Goal: Use online tool/utility: Utilize a website feature to perform a specific function

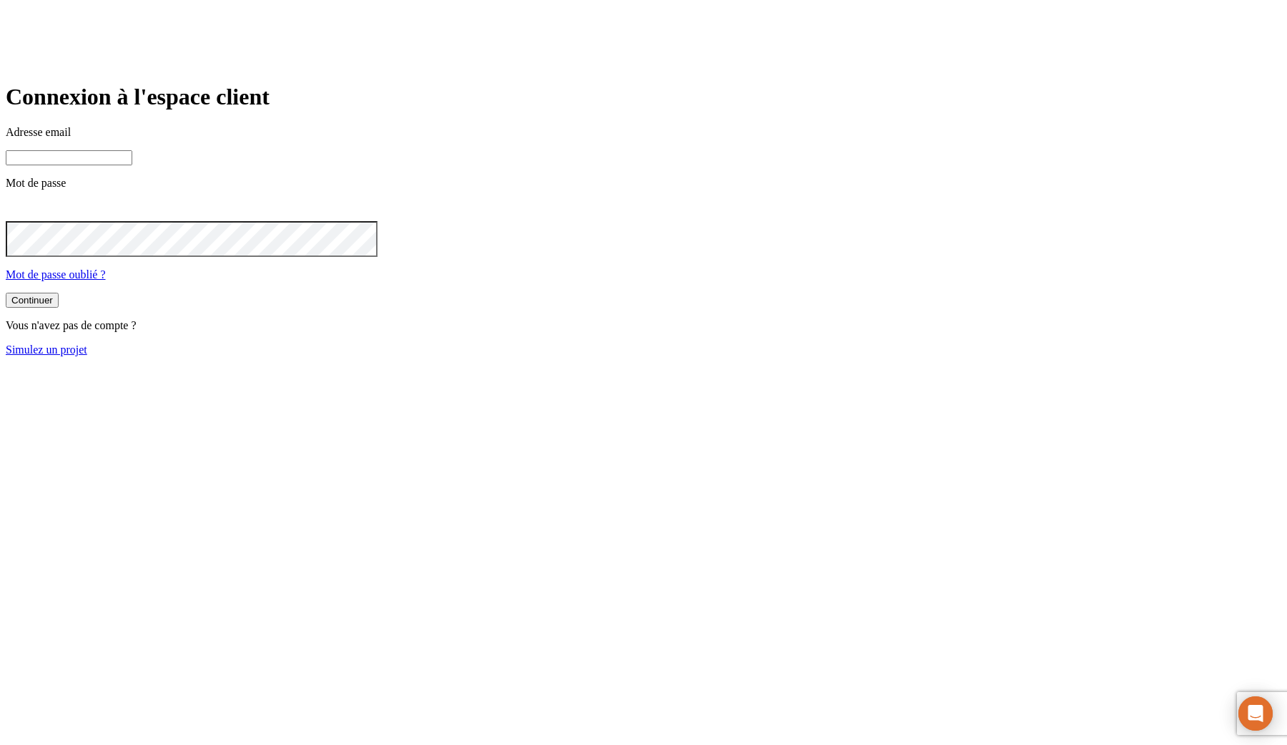
click at [87, 355] on link "Simulez un projet" at bounding box center [47, 349] width 82 height 12
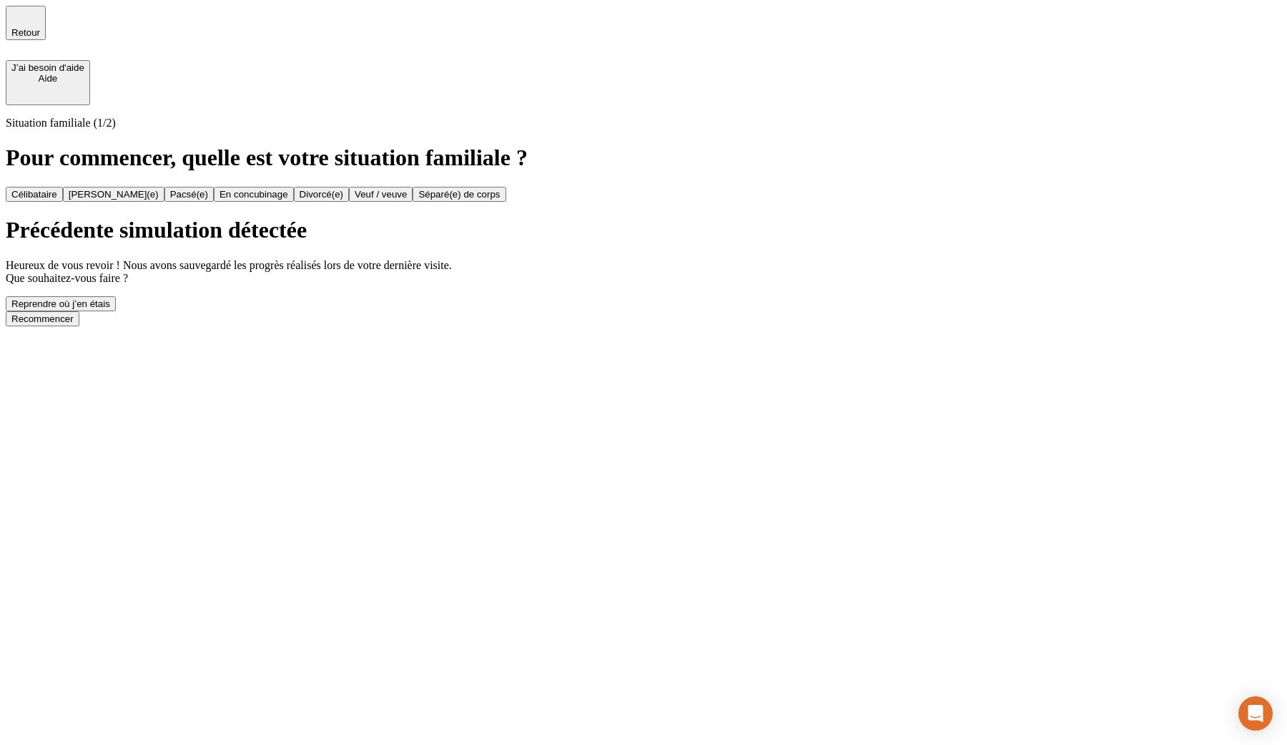
click at [74, 324] on div "Recommencer" at bounding box center [42, 318] width 62 height 11
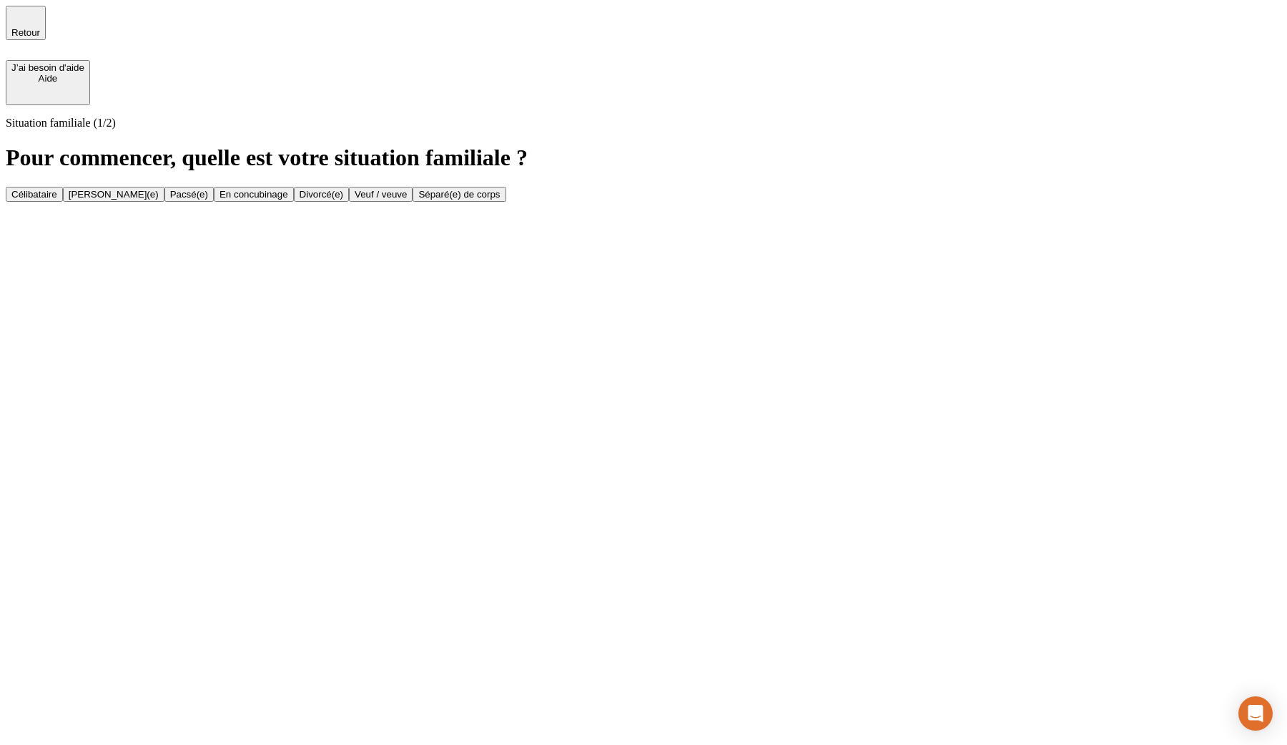
click at [519, 187] on div "Célibataire Marié(e) Pacsé(e) En concubinage Divorcé(e) Veuf / veuve Séparé(e) …" at bounding box center [644, 194] width 1276 height 15
click at [63, 187] on button "Célibataire" at bounding box center [34, 194] width 57 height 15
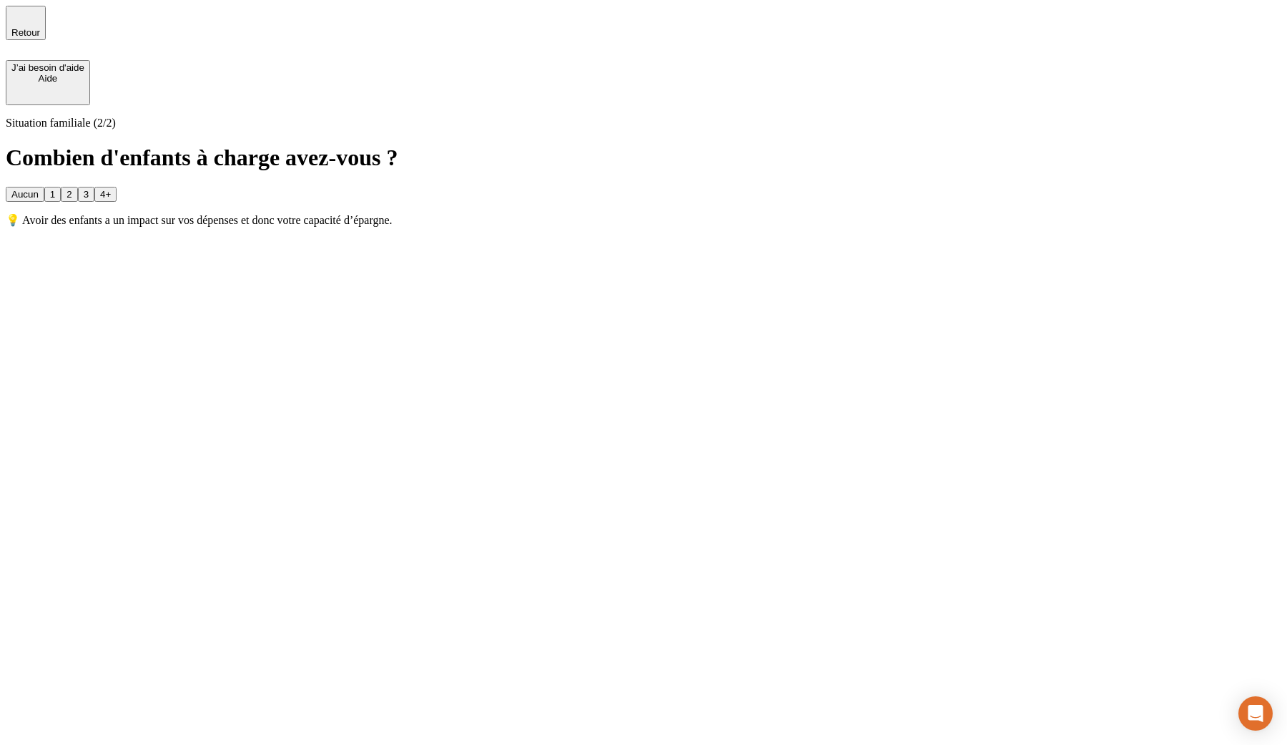
click at [72, 189] on div "2" at bounding box center [69, 194] width 5 height 11
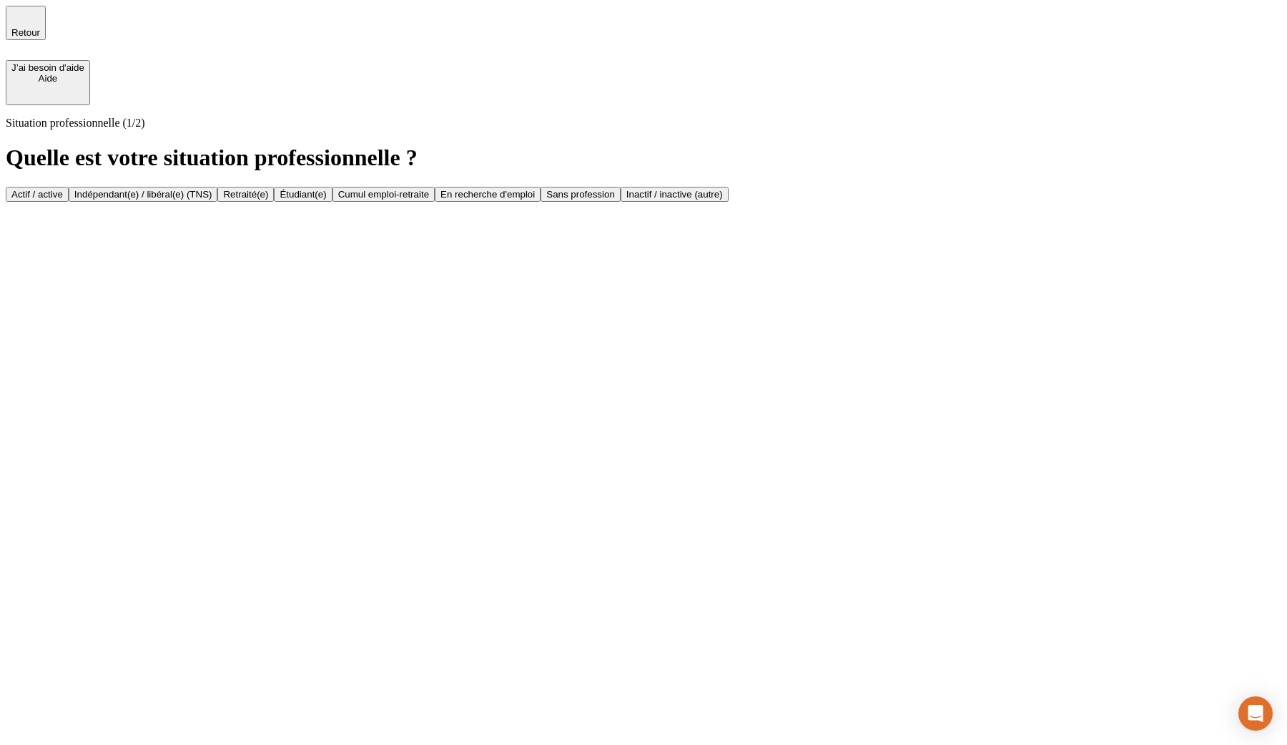
click at [69, 187] on button "Actif / active" at bounding box center [37, 194] width 63 height 15
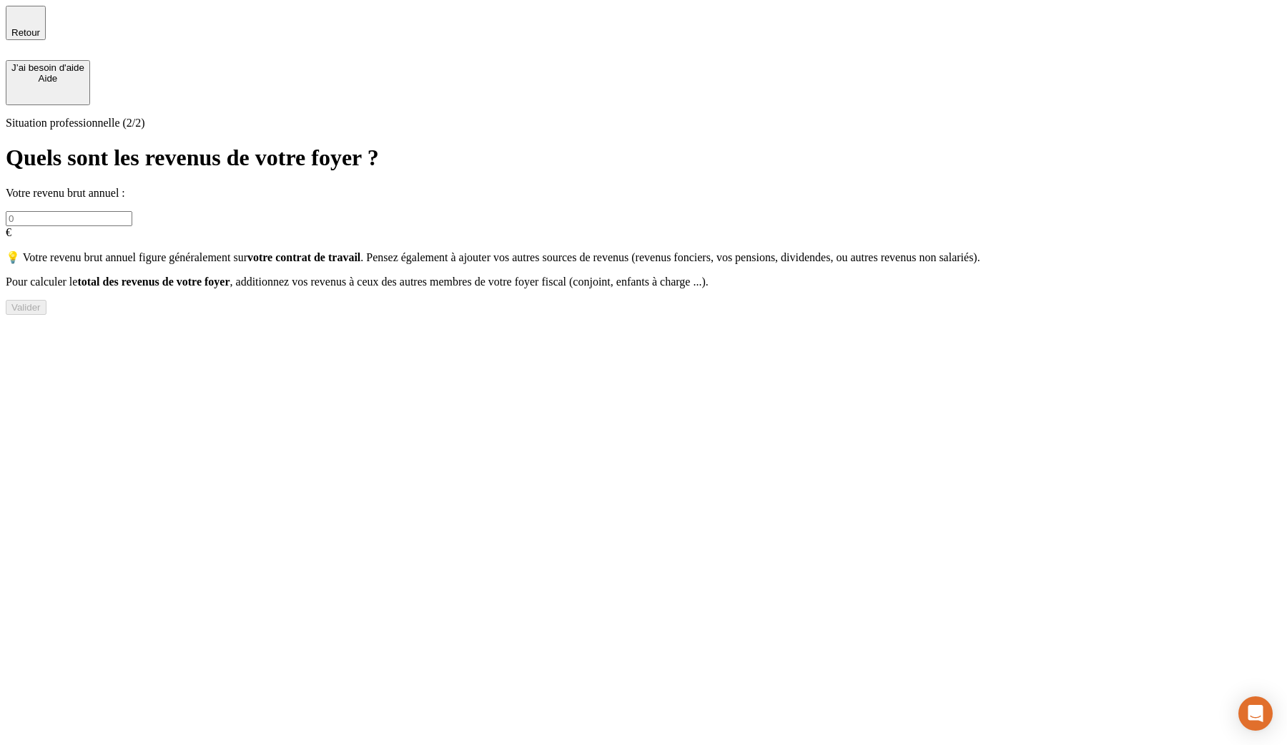
click at [132, 211] on input "text" at bounding box center [69, 218] width 127 height 15
type input "24 242"
click at [41, 313] on div "Valider" at bounding box center [25, 307] width 29 height 11
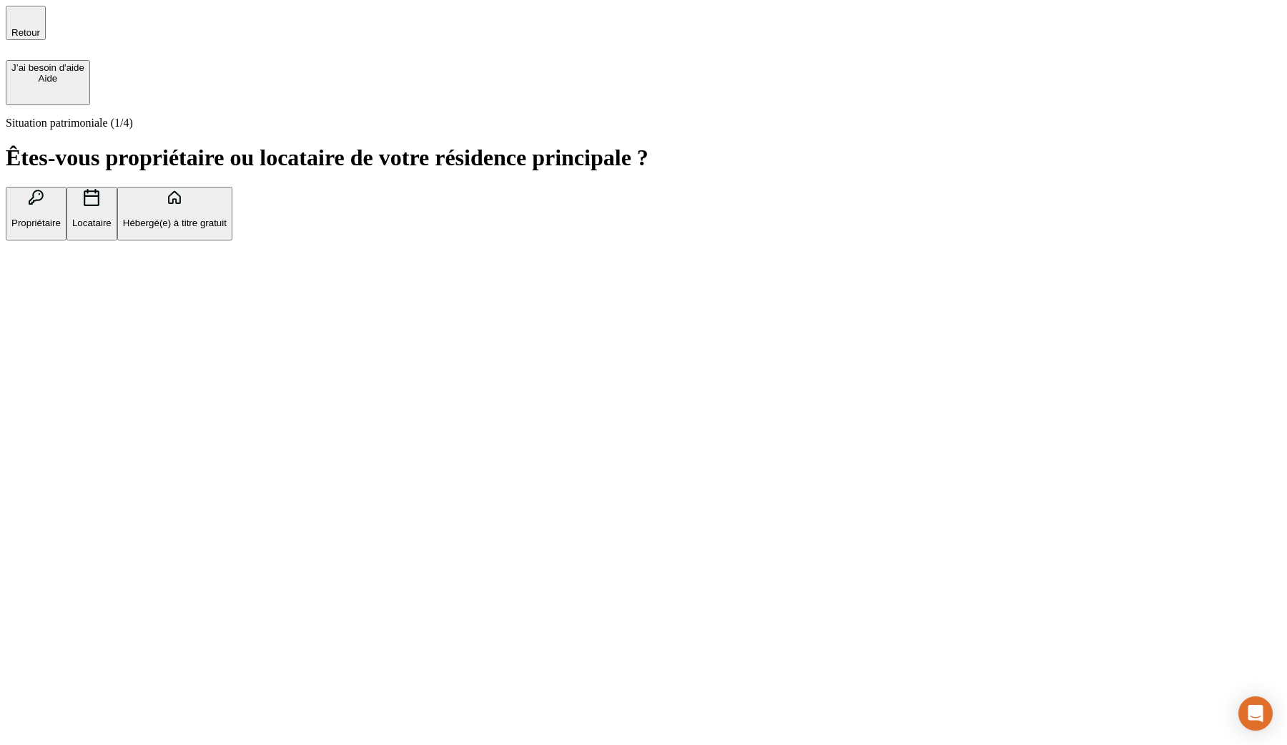
click at [61, 217] on p "Propriétaire" at bounding box center [35, 222] width 49 height 11
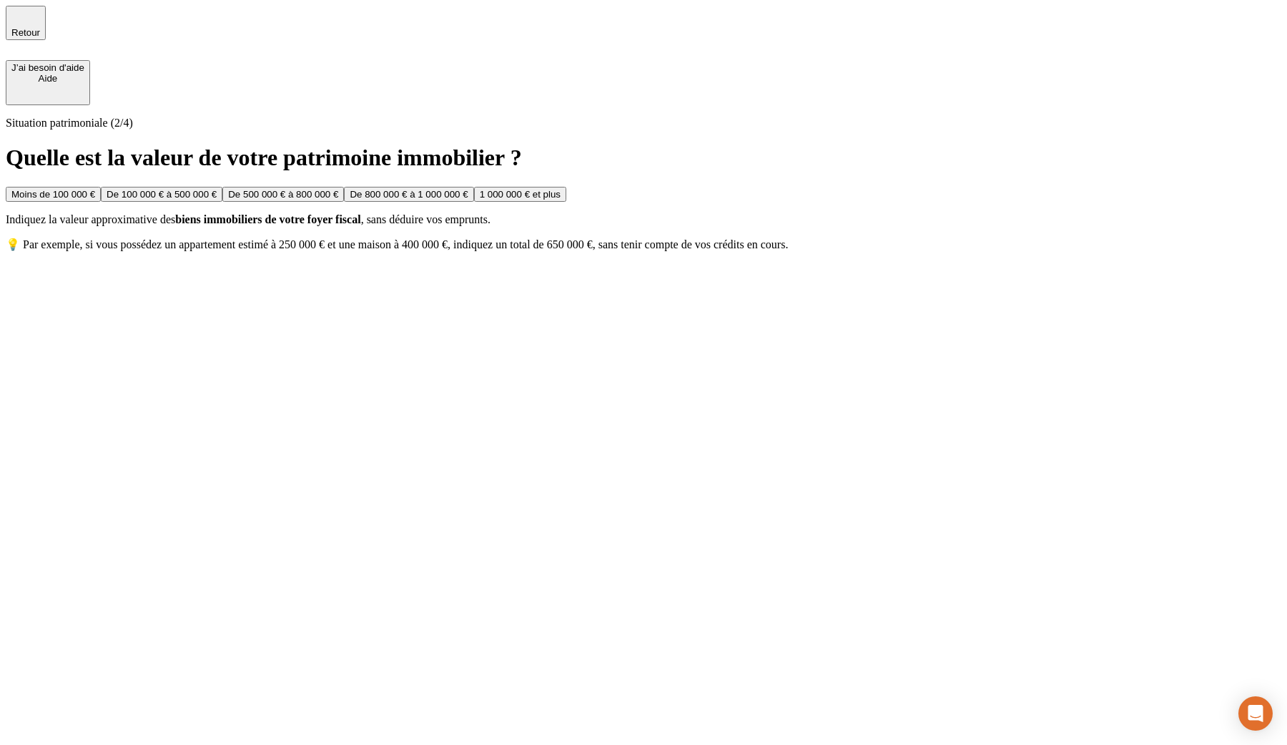
click at [222, 187] on button "De 100 000 € à 500 000 €" at bounding box center [162, 194] width 122 height 15
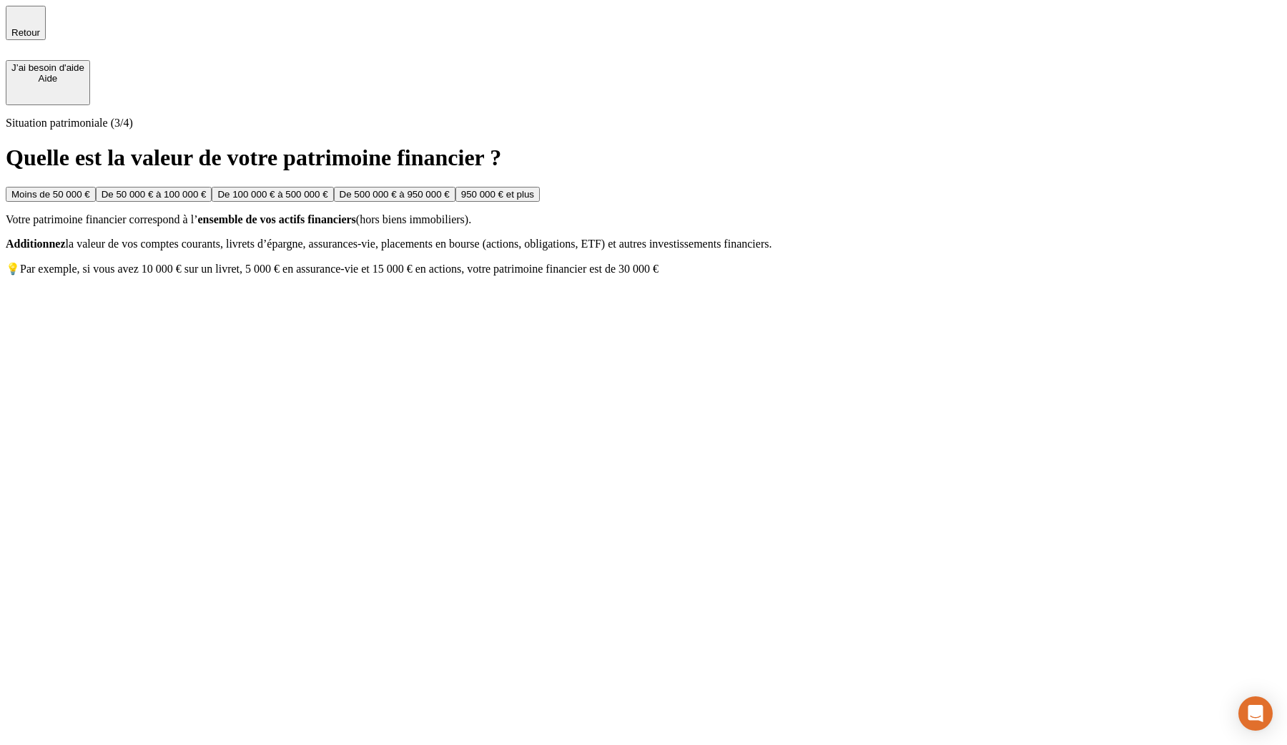
click at [328, 200] on div "De 100 000 € à 500 000 €" at bounding box center [272, 194] width 110 height 11
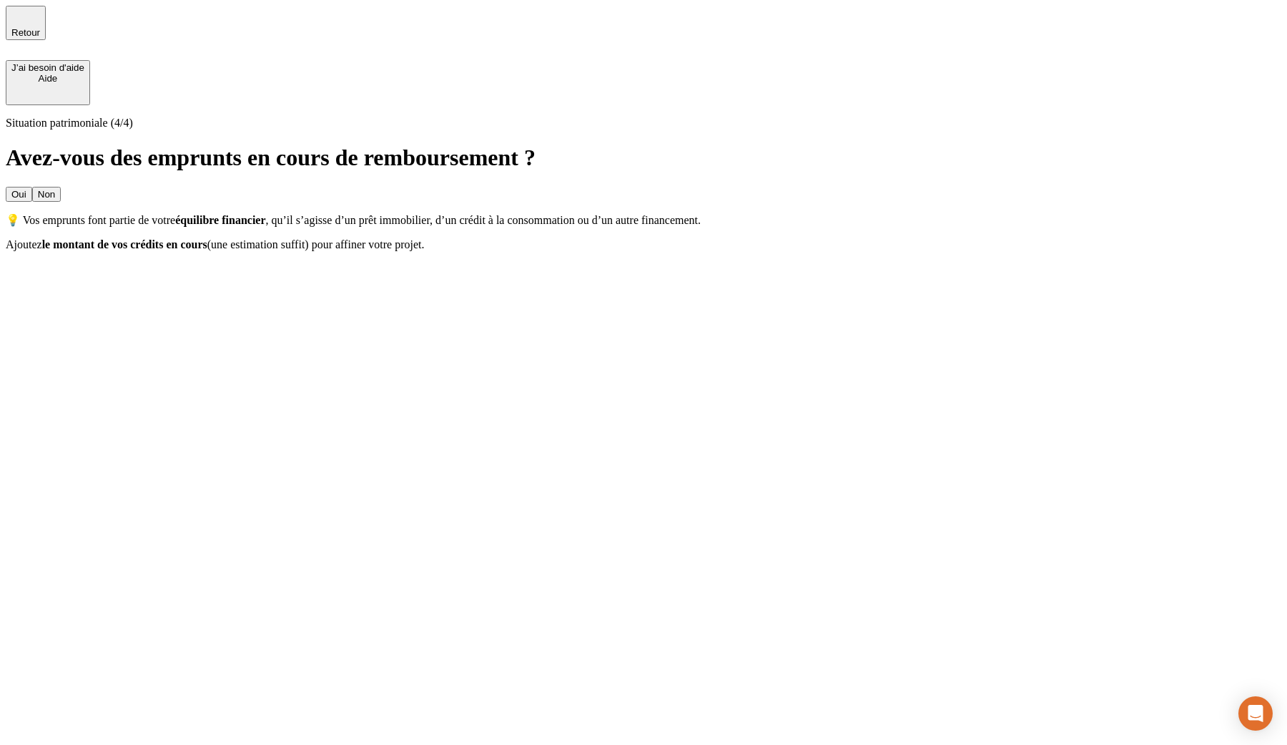
click at [61, 187] on button "Non" at bounding box center [46, 194] width 29 height 15
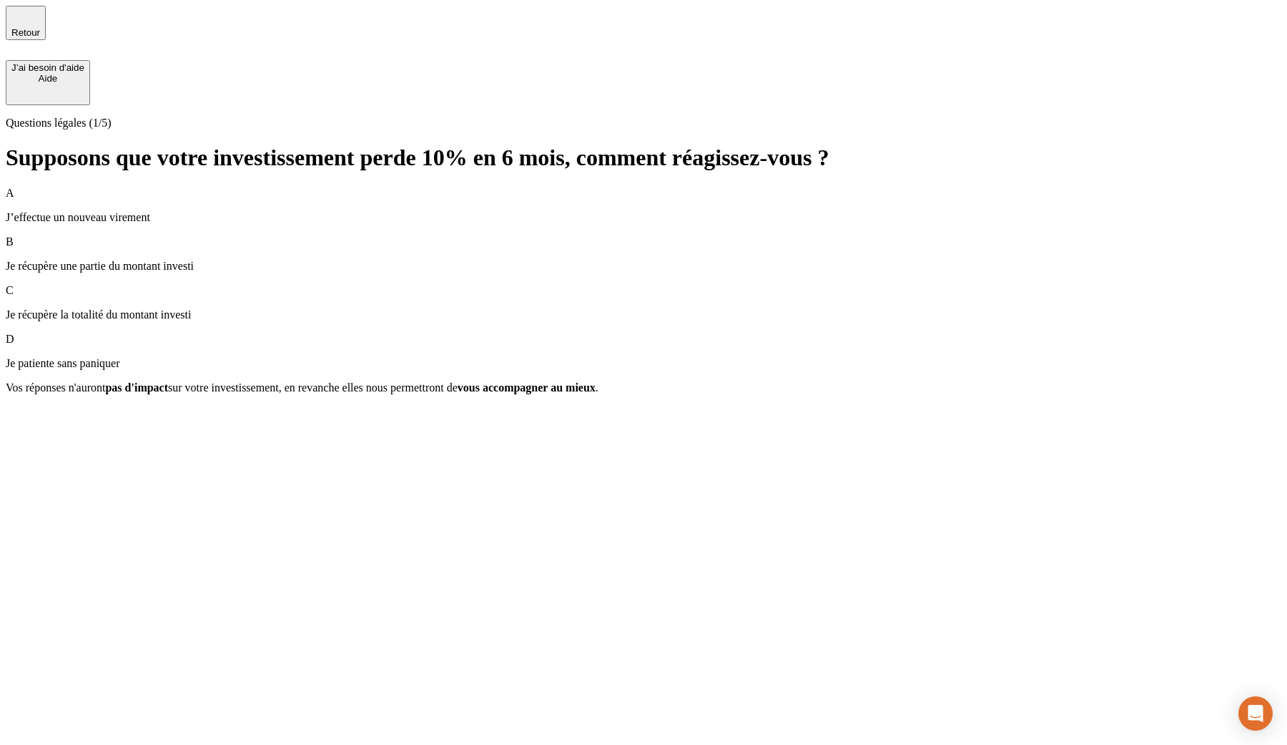
click at [451, 260] on p "Je récupère une partie du montant investi" at bounding box center [644, 266] width 1276 height 13
click at [43, 418] on div "Suivant" at bounding box center [26, 413] width 31 height 11
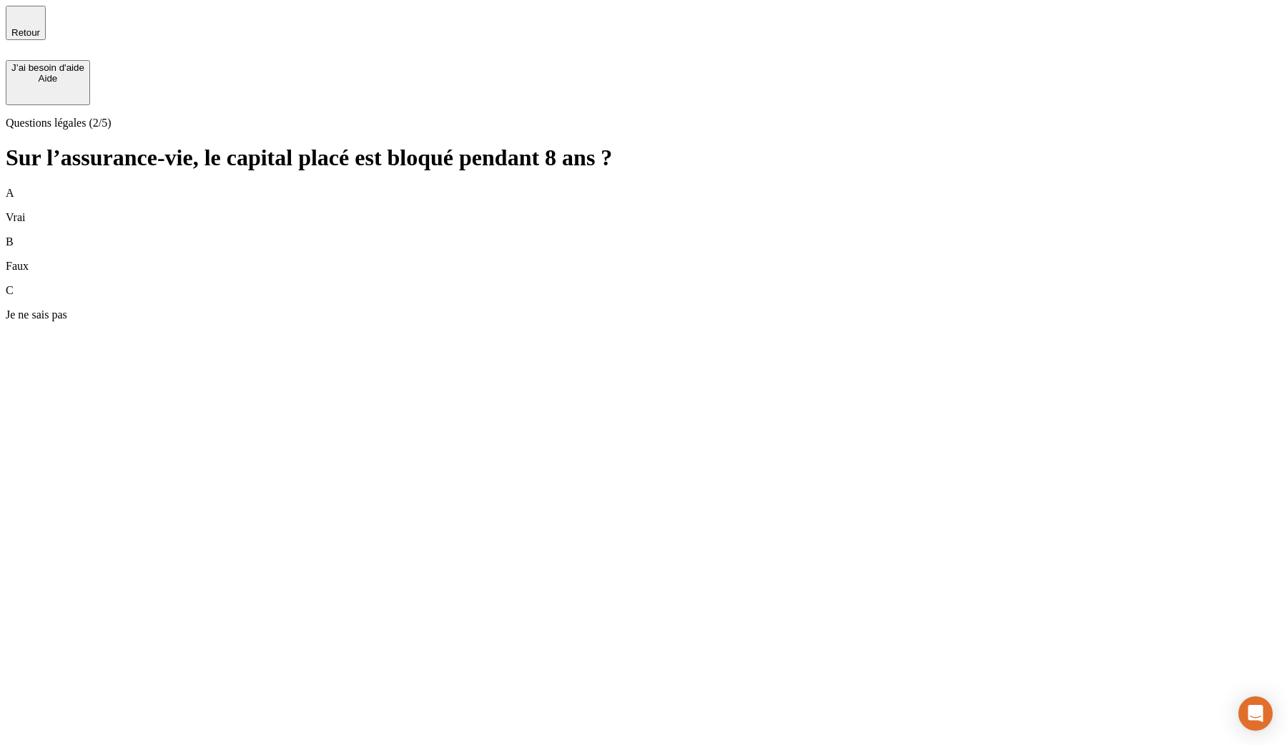
click at [426, 235] on div "B Faux" at bounding box center [644, 253] width 1276 height 37
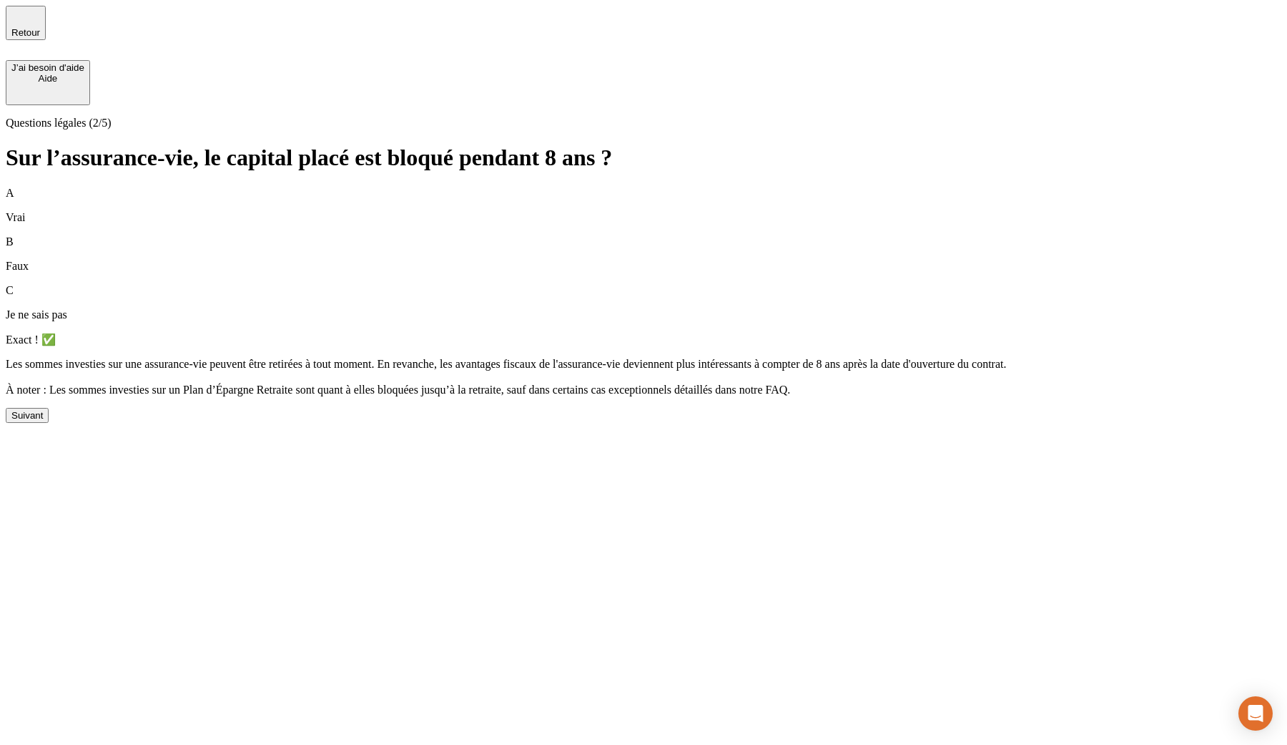
click at [49, 423] on button "Suivant" at bounding box center [27, 415] width 43 height 15
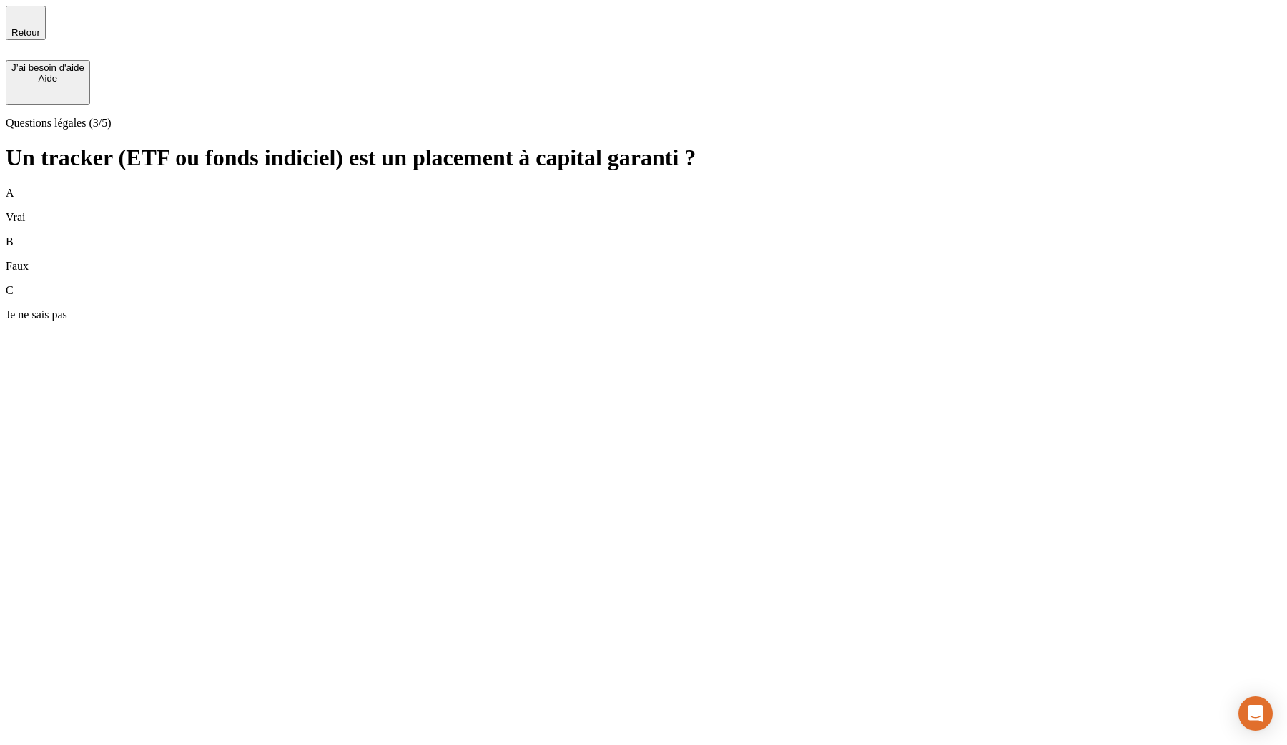
click at [529, 235] on div "B Faux" at bounding box center [644, 253] width 1276 height 37
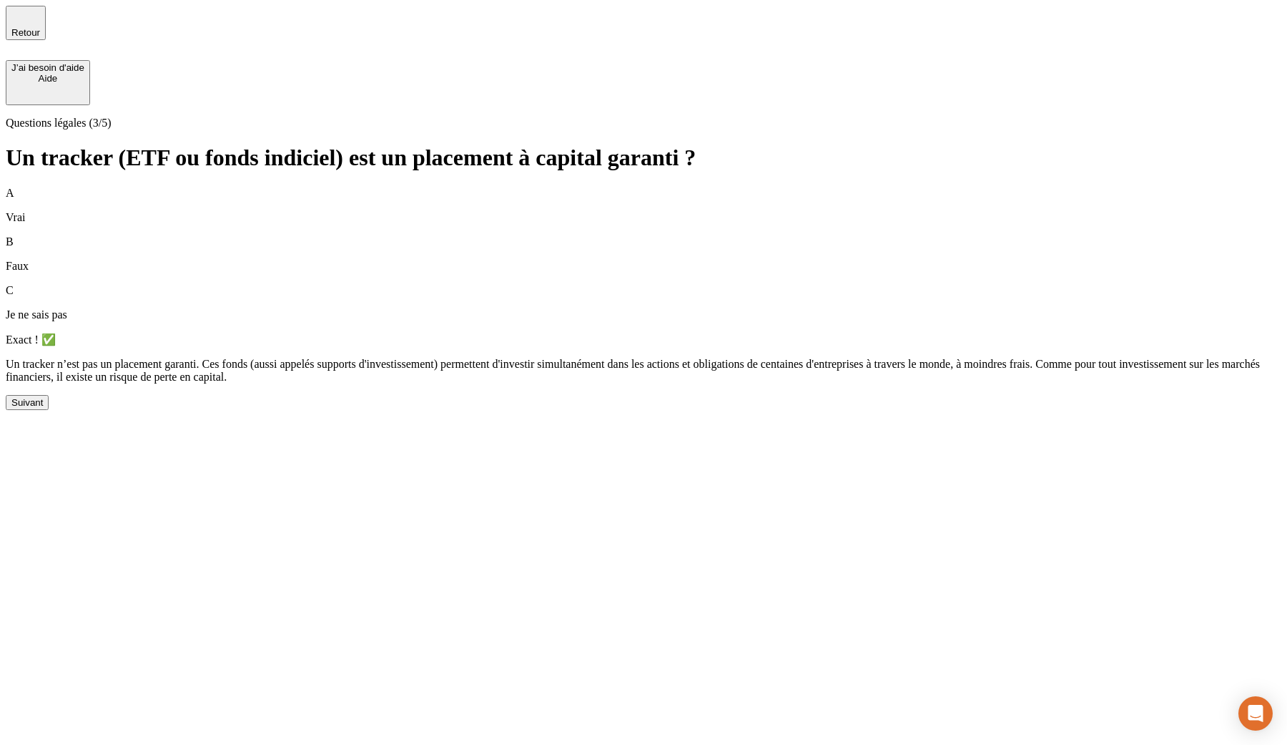
click at [43, 408] on div "Suivant" at bounding box center [26, 402] width 31 height 11
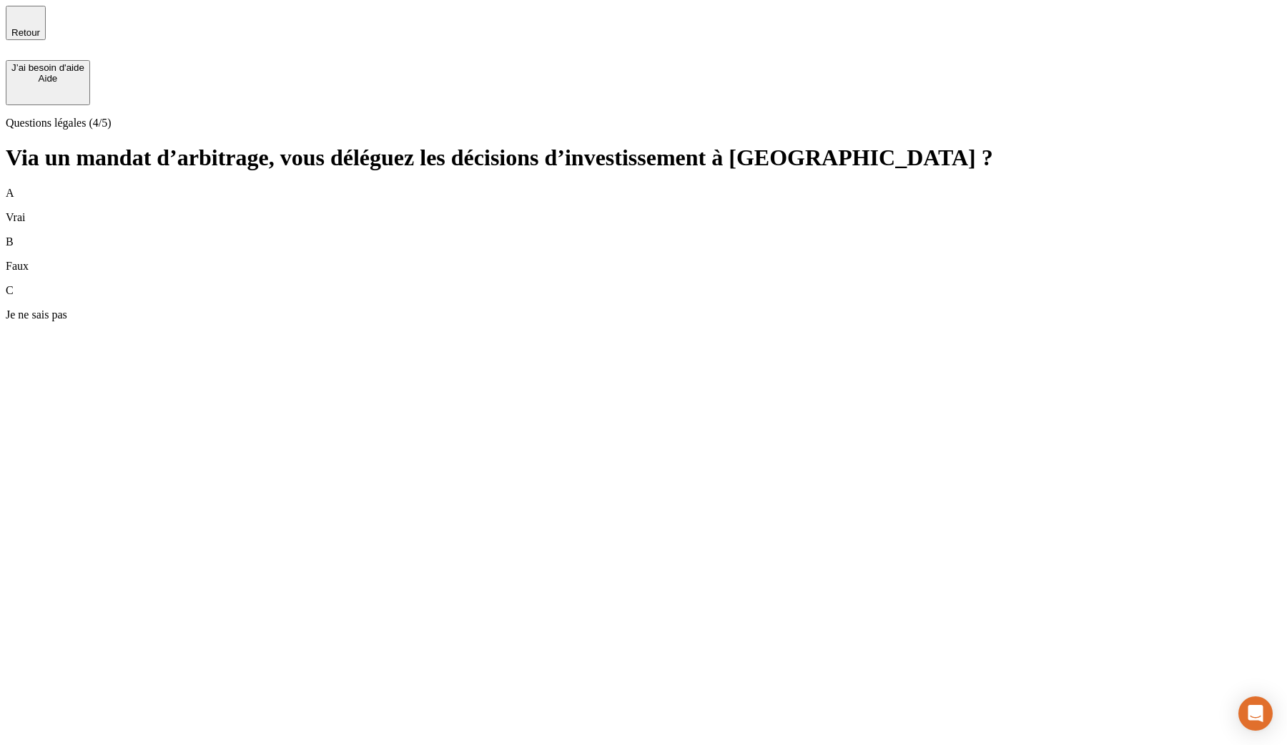
click at [443, 235] on div "B Faux" at bounding box center [644, 253] width 1276 height 37
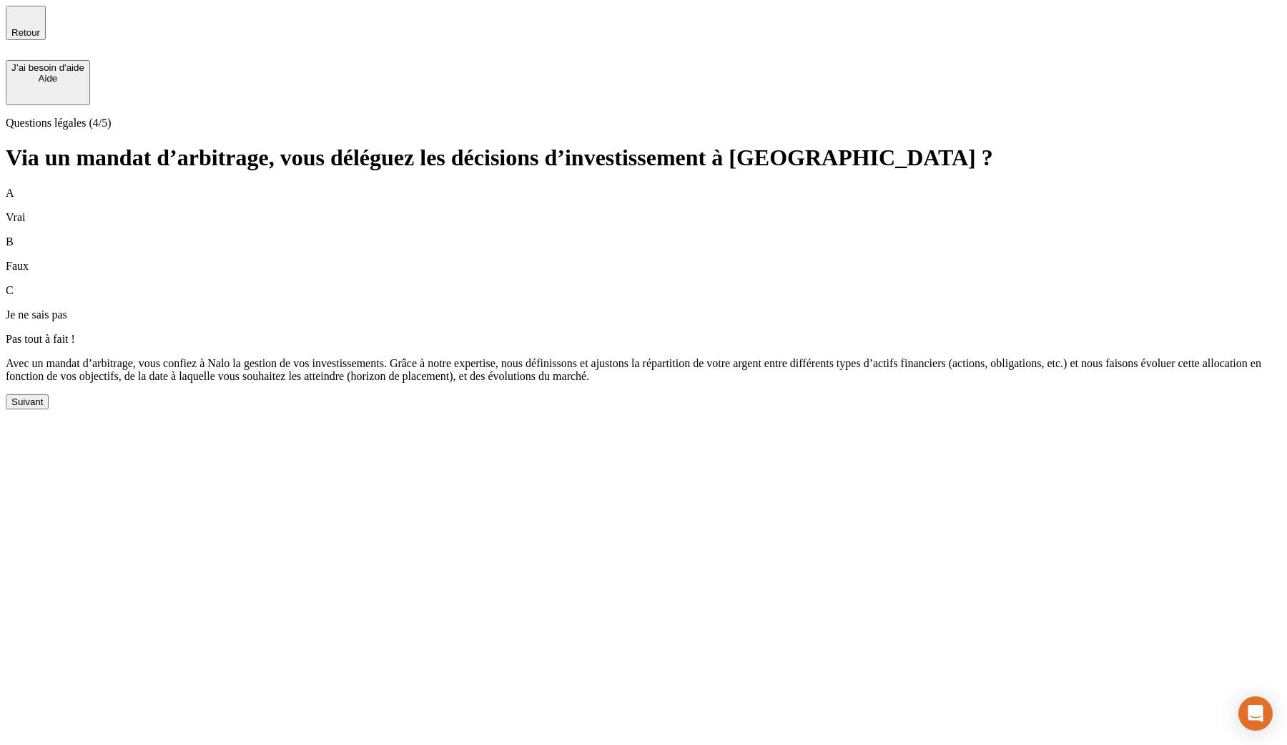
click at [43, 407] on div "Suivant" at bounding box center [26, 401] width 31 height 11
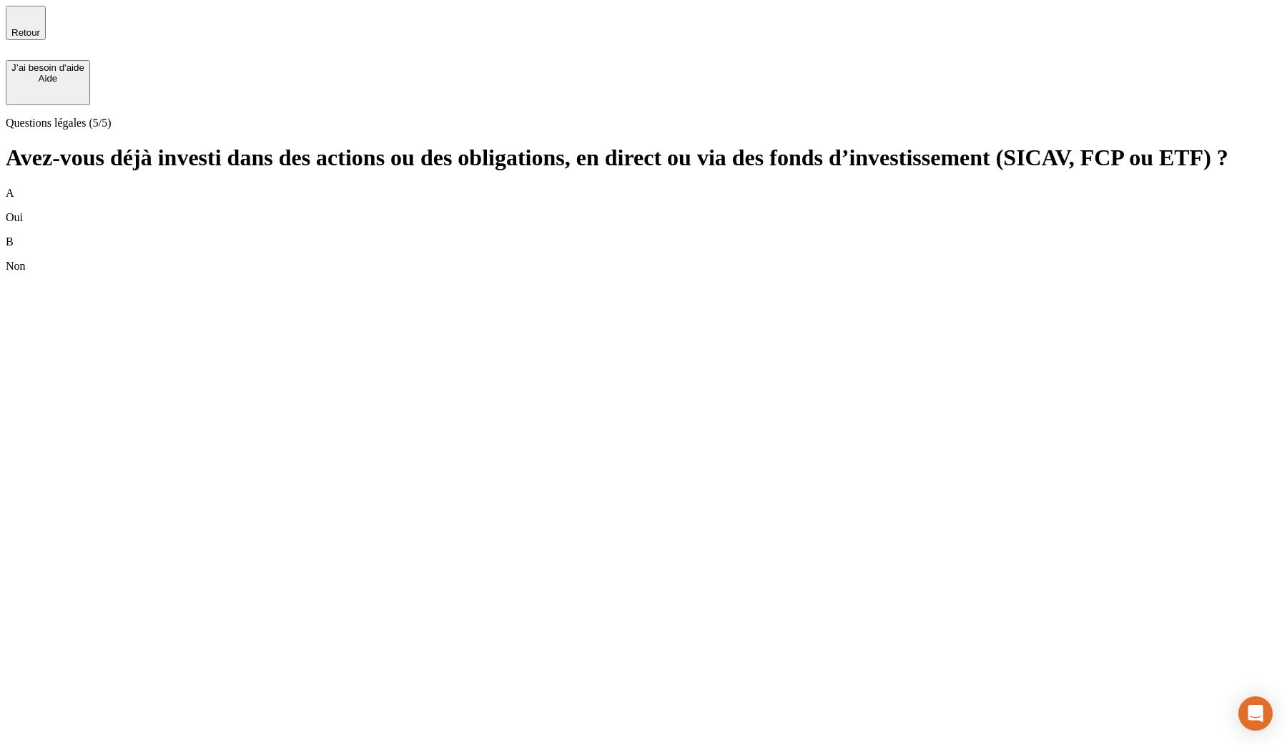
click at [437, 235] on div "B Non" at bounding box center [644, 253] width 1276 height 37
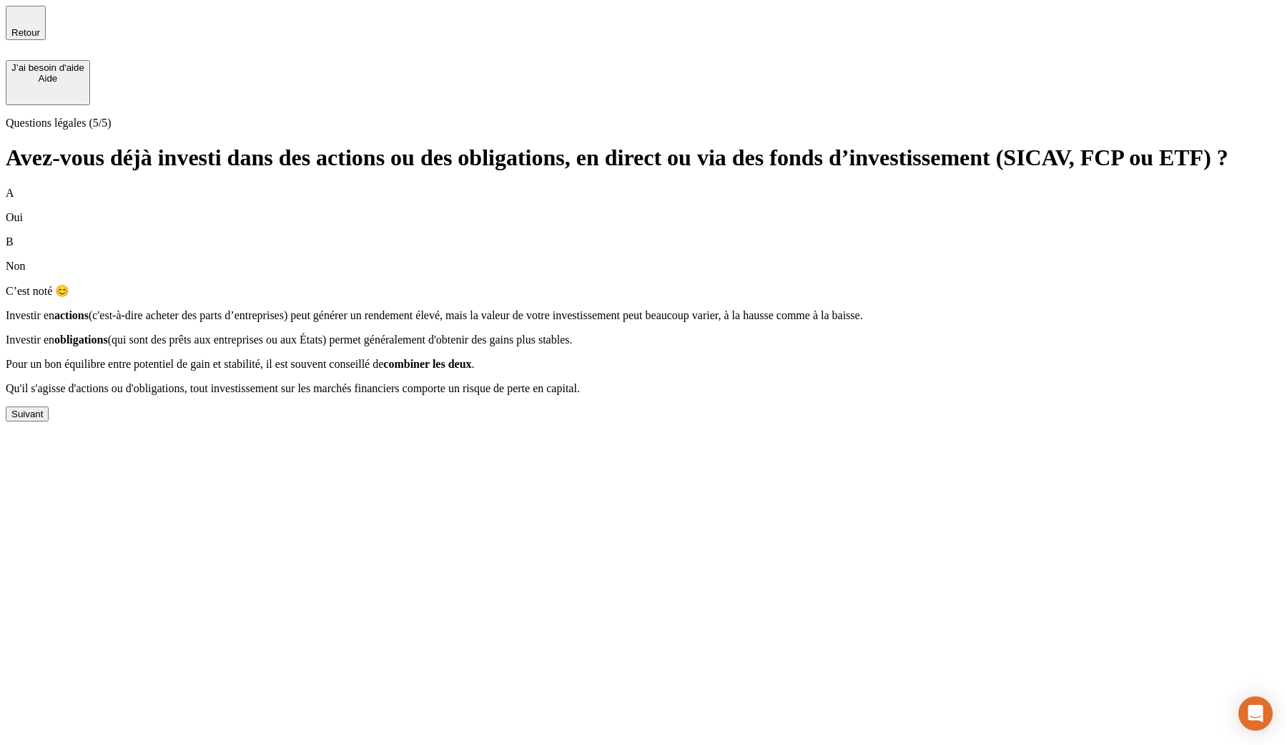
click at [49, 421] on button "Suivant" at bounding box center [27, 413] width 43 height 15
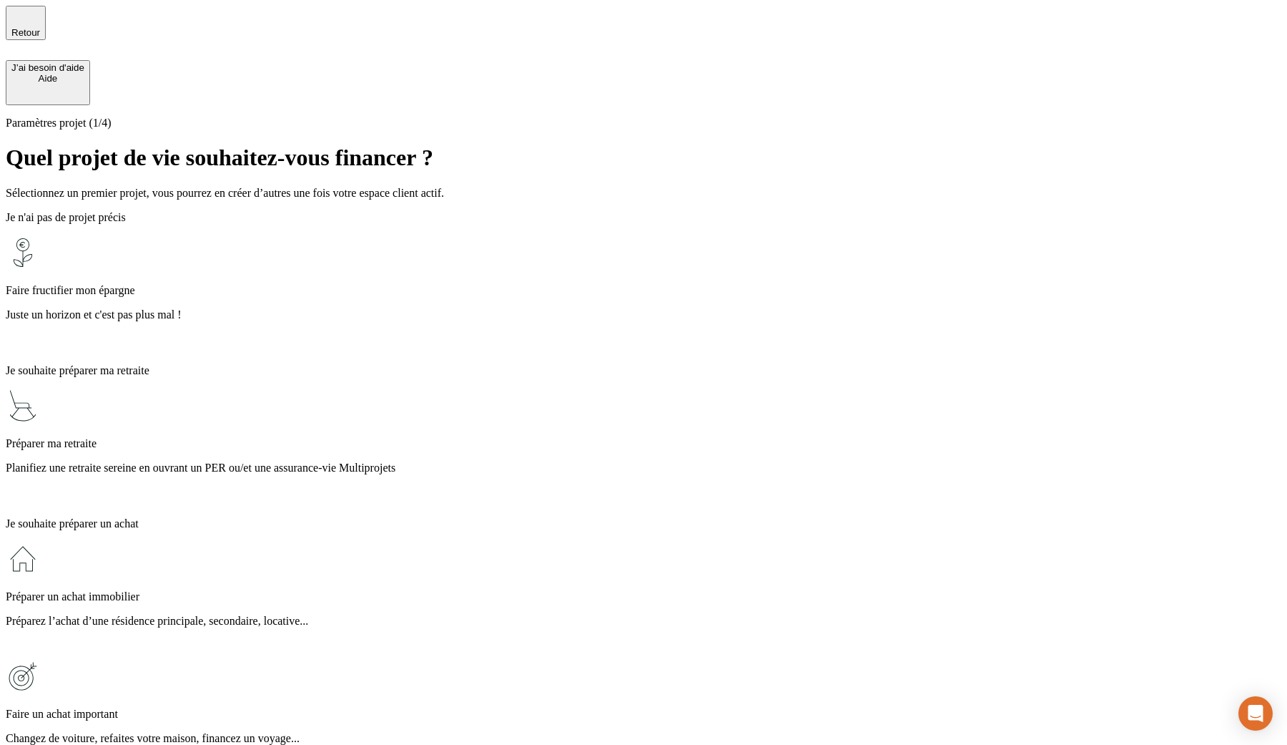
click at [487, 308] on p "Juste un horizon et c'est pas plus mal !" at bounding box center [644, 314] width 1276 height 13
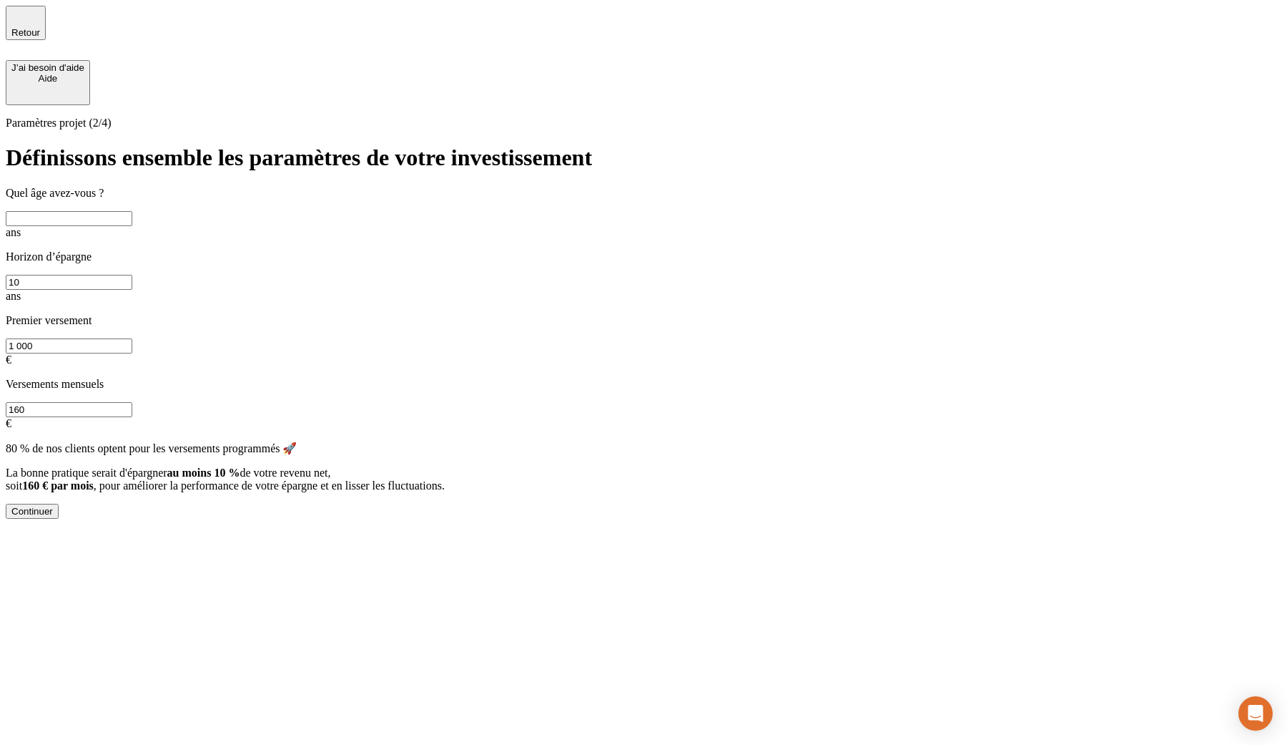
click at [132, 211] on input "text" at bounding box center [69, 218] width 127 height 15
type input "26"
click at [53, 506] on div "Continuer" at bounding box center [31, 511] width 41 height 11
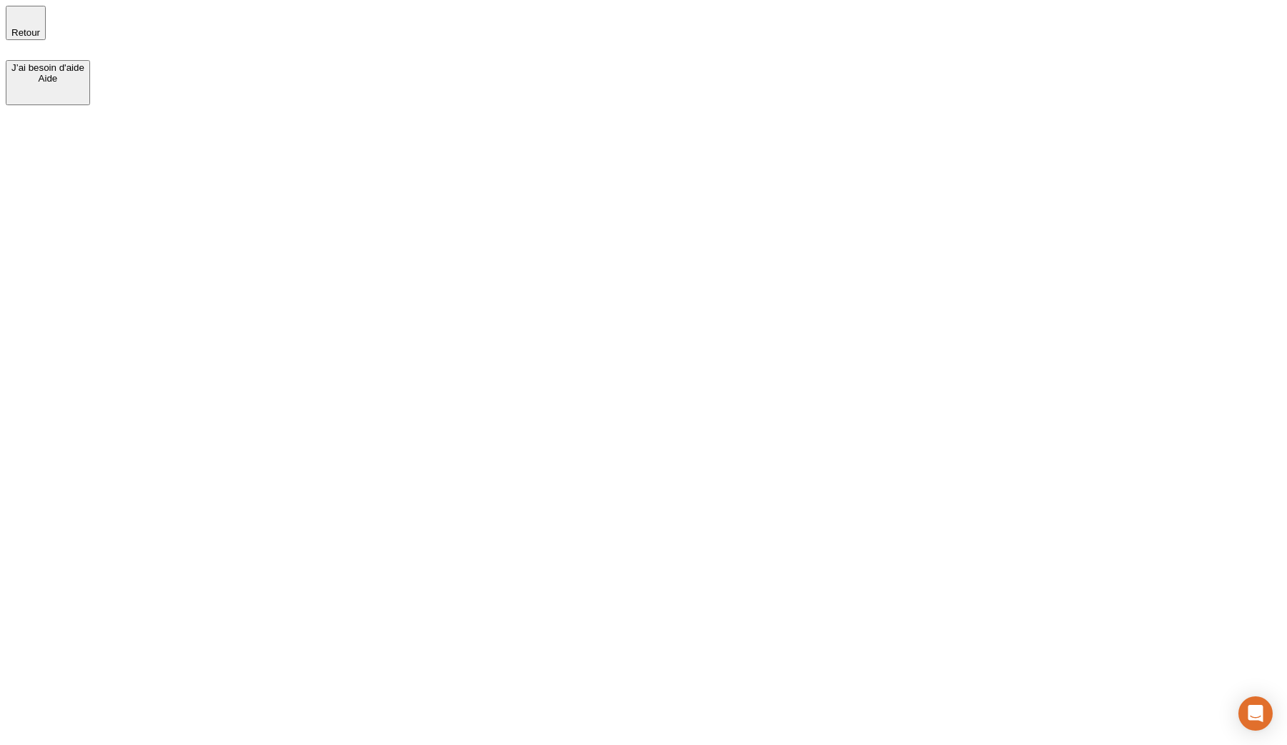
click at [363, 105] on div at bounding box center [644, 105] width 1276 height 0
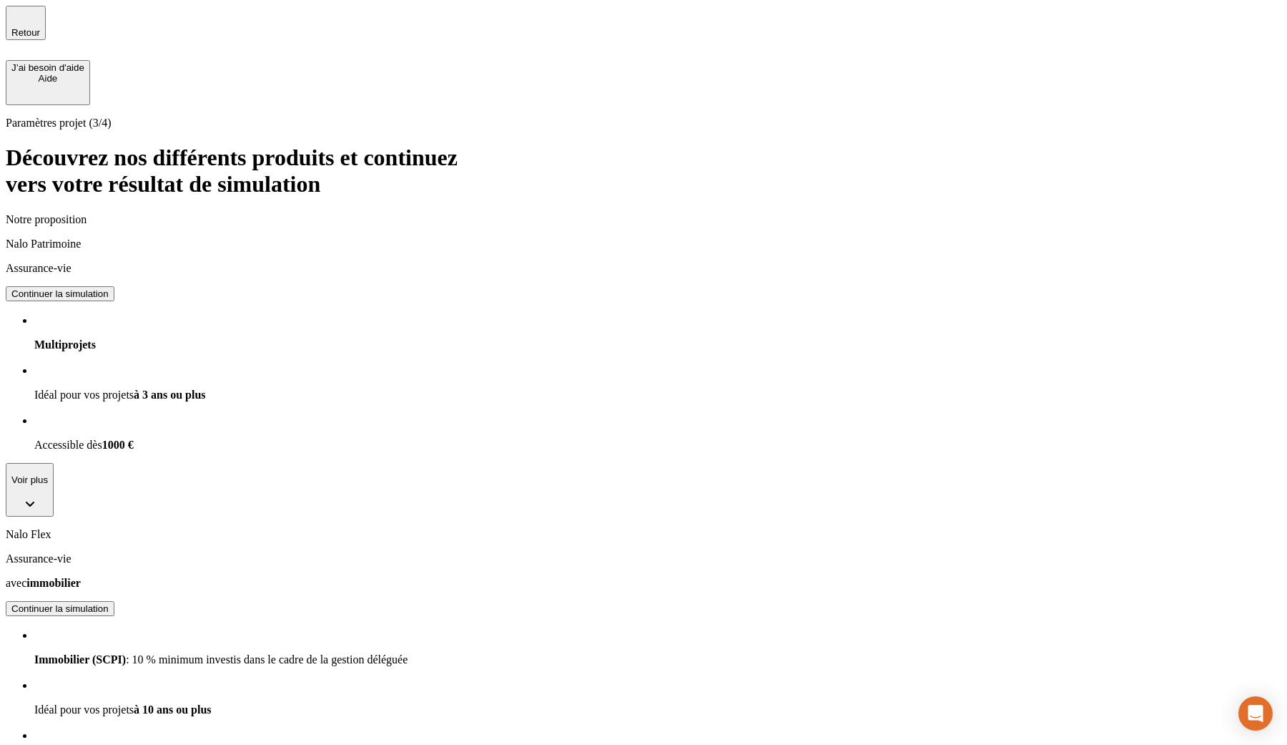
click at [109, 288] on div "Continuer la simulation" at bounding box center [59, 293] width 97 height 11
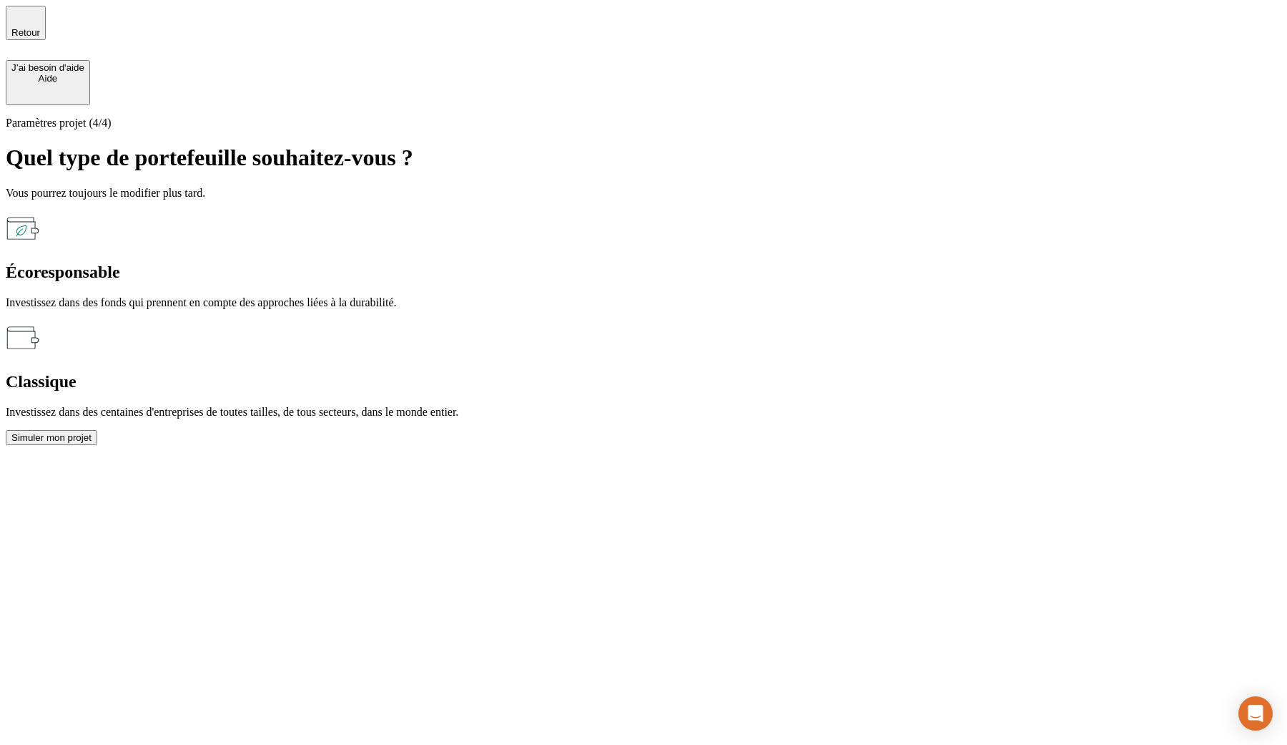
click at [92, 432] on div "Simuler mon projet" at bounding box center [51, 437] width 80 height 11
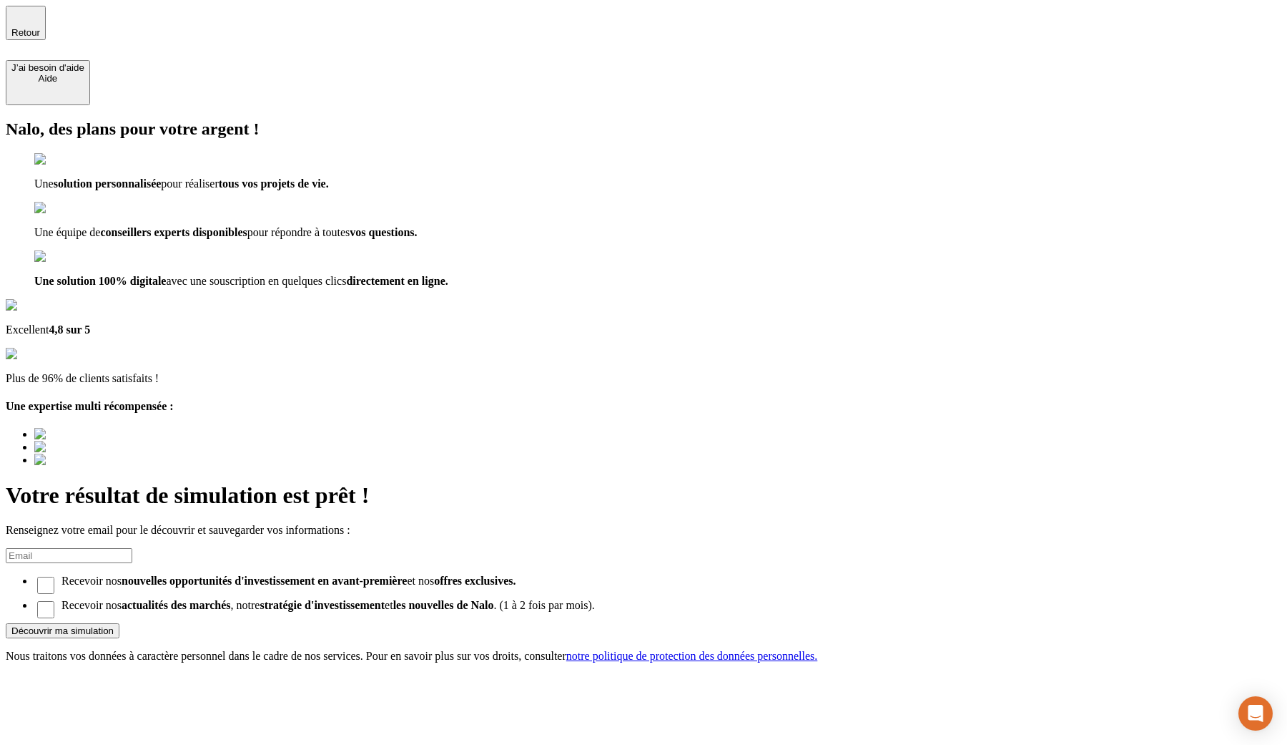
click at [40, 29] on span "Retour" at bounding box center [25, 32] width 29 height 11
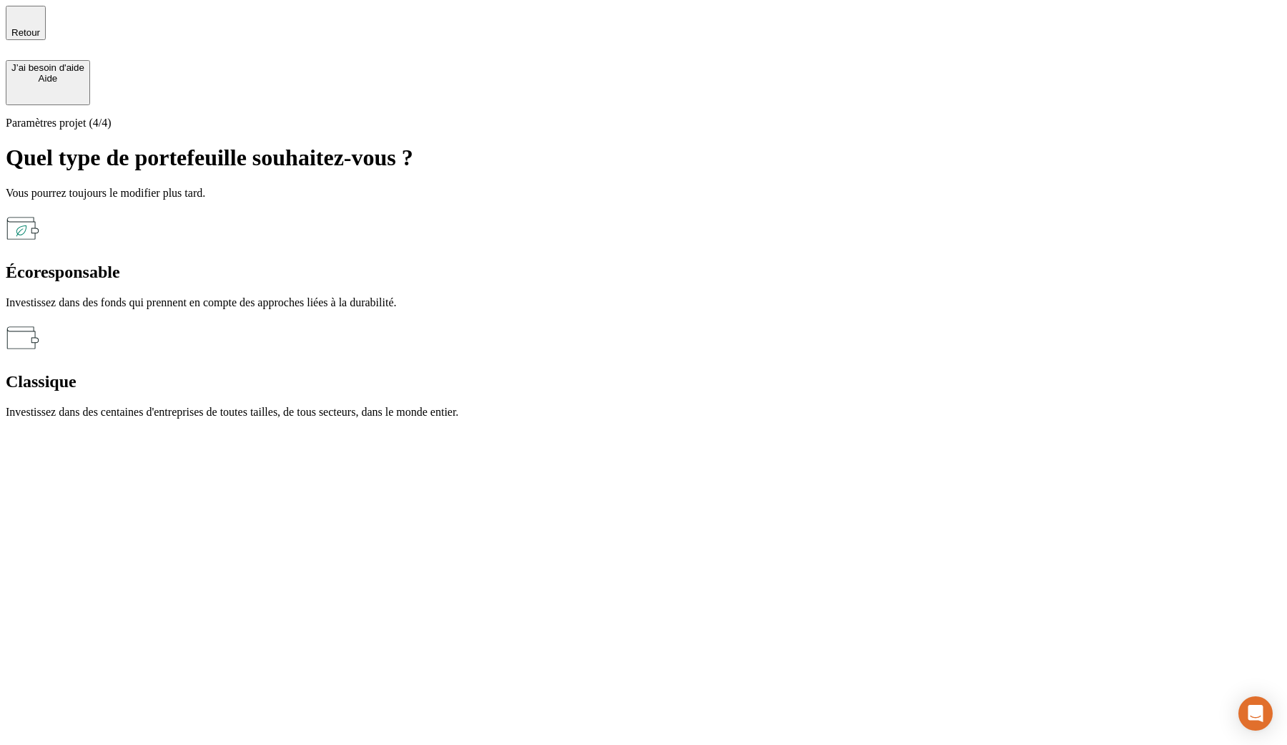
click at [40, 29] on span "Retour" at bounding box center [25, 32] width 29 height 11
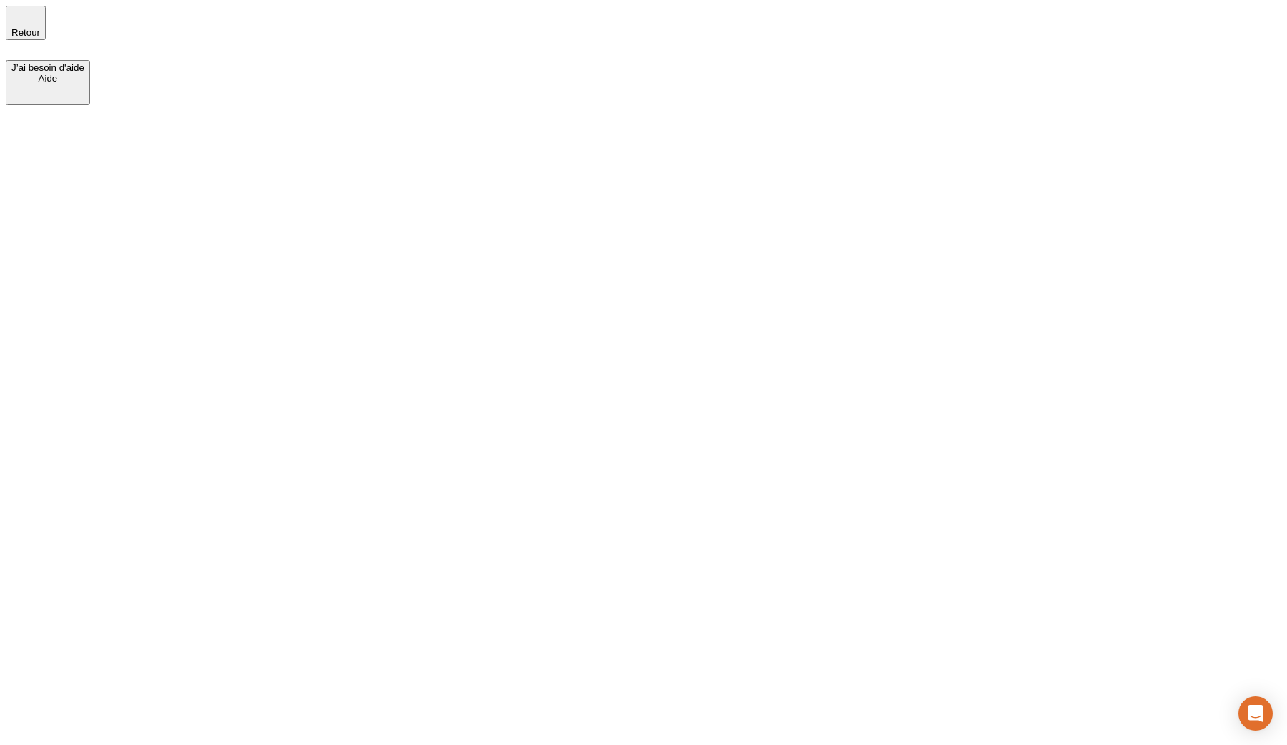
click at [40, 29] on span "Retour" at bounding box center [25, 32] width 29 height 11
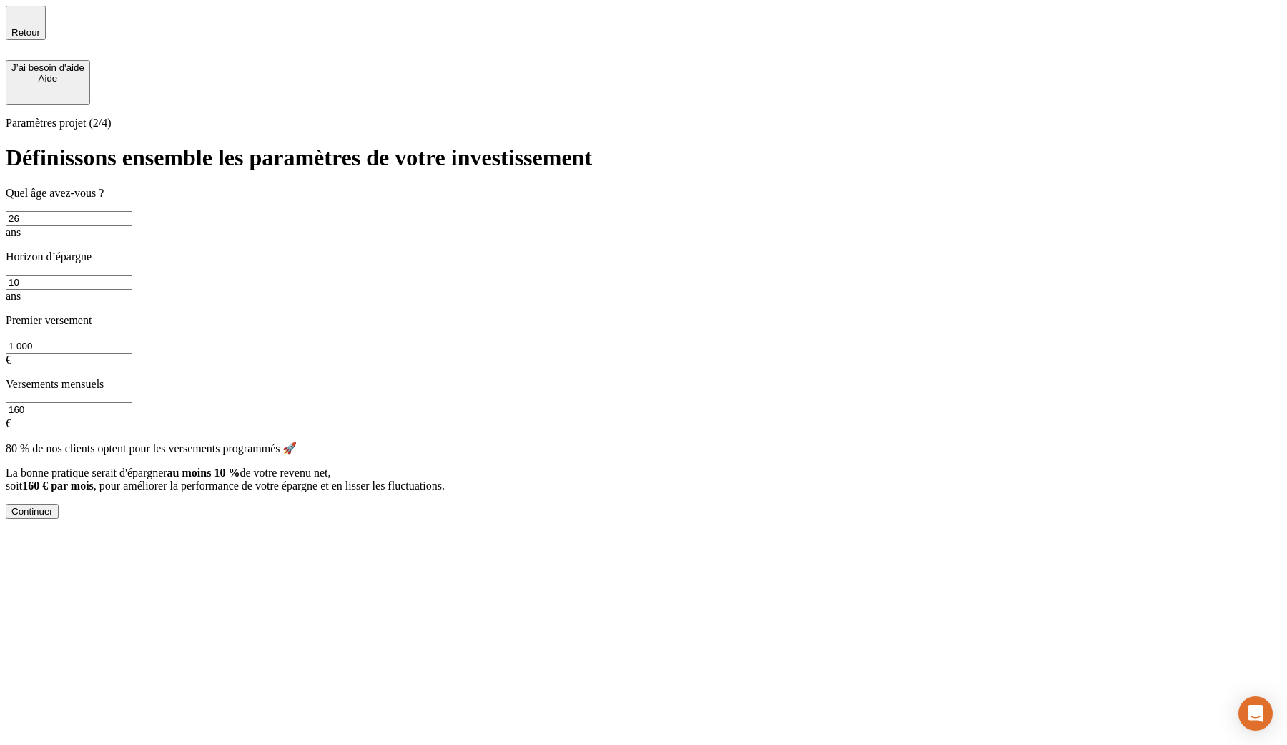
click at [132, 402] on input "160" at bounding box center [69, 409] width 127 height 15
click at [132, 402] on input "456" at bounding box center [69, 409] width 127 height 15
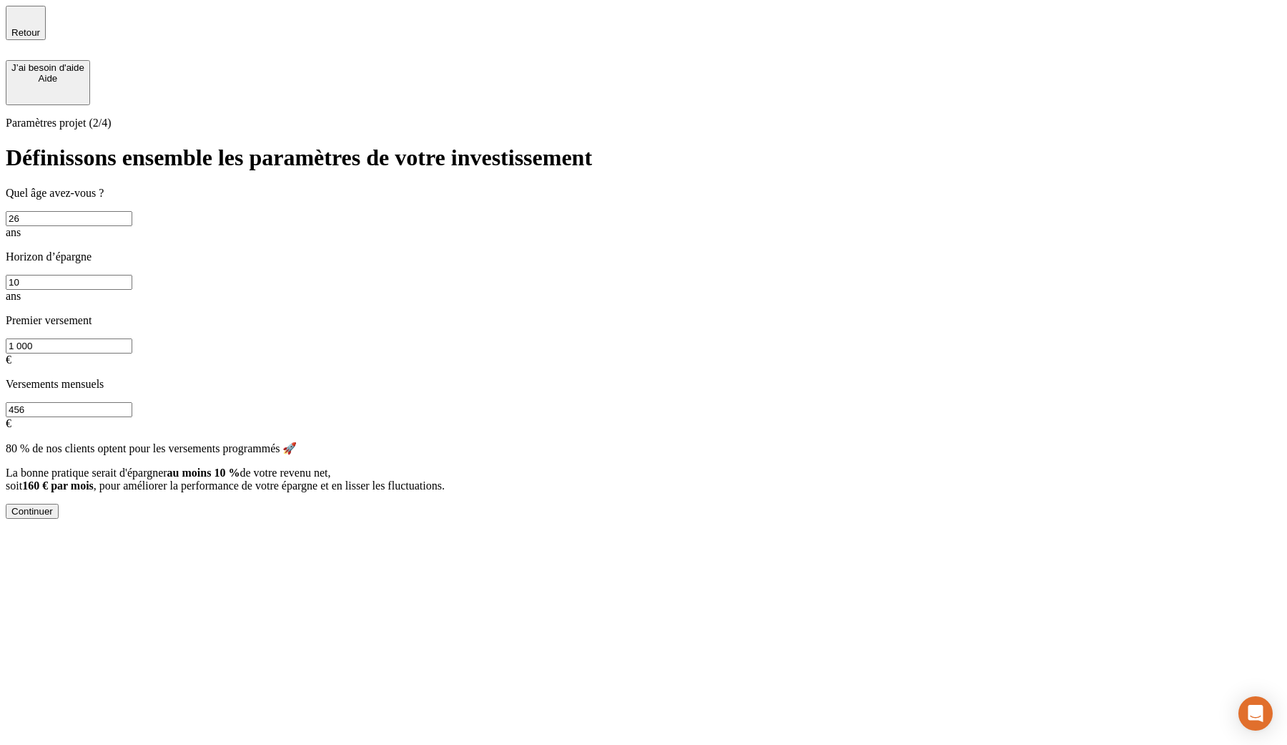
type input "456"
click at [59, 504] on button "Continuer" at bounding box center [32, 511] width 53 height 15
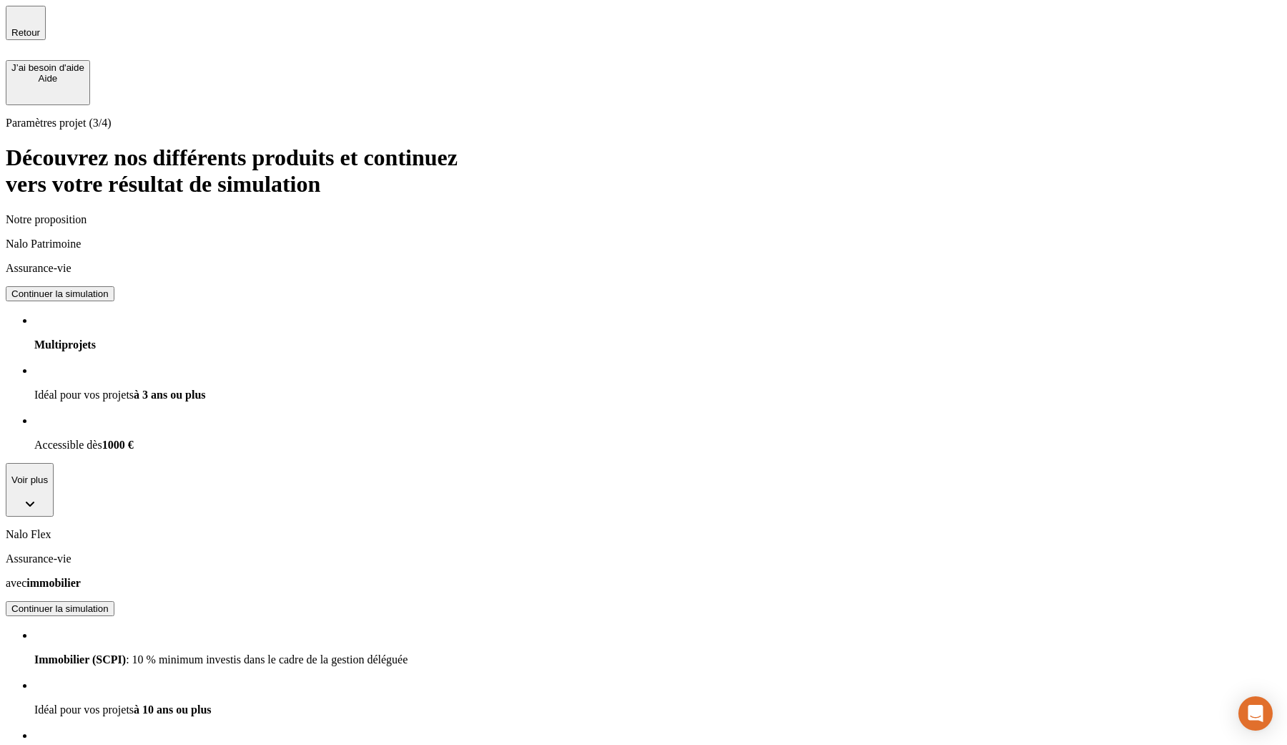
click at [114, 286] on button "Continuer la simulation" at bounding box center [60, 293] width 109 height 15
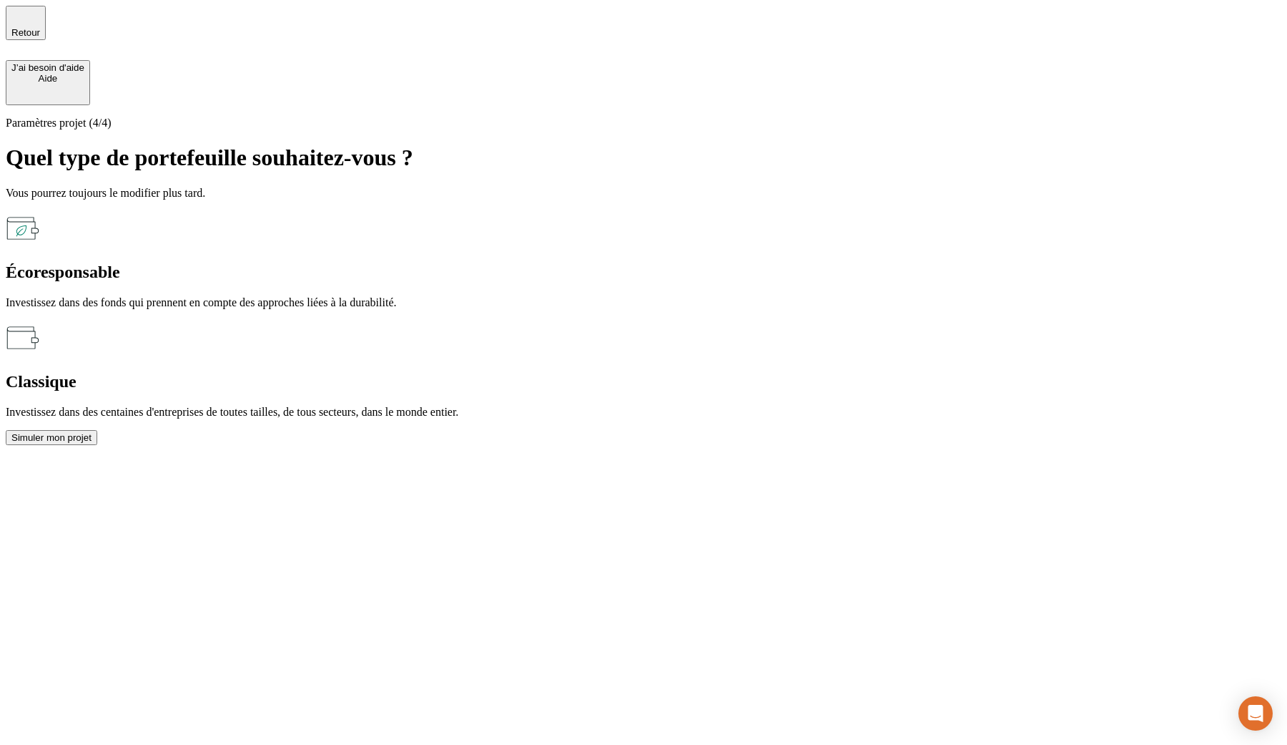
click at [92, 432] on div "Simuler mon projet" at bounding box center [51, 437] width 80 height 11
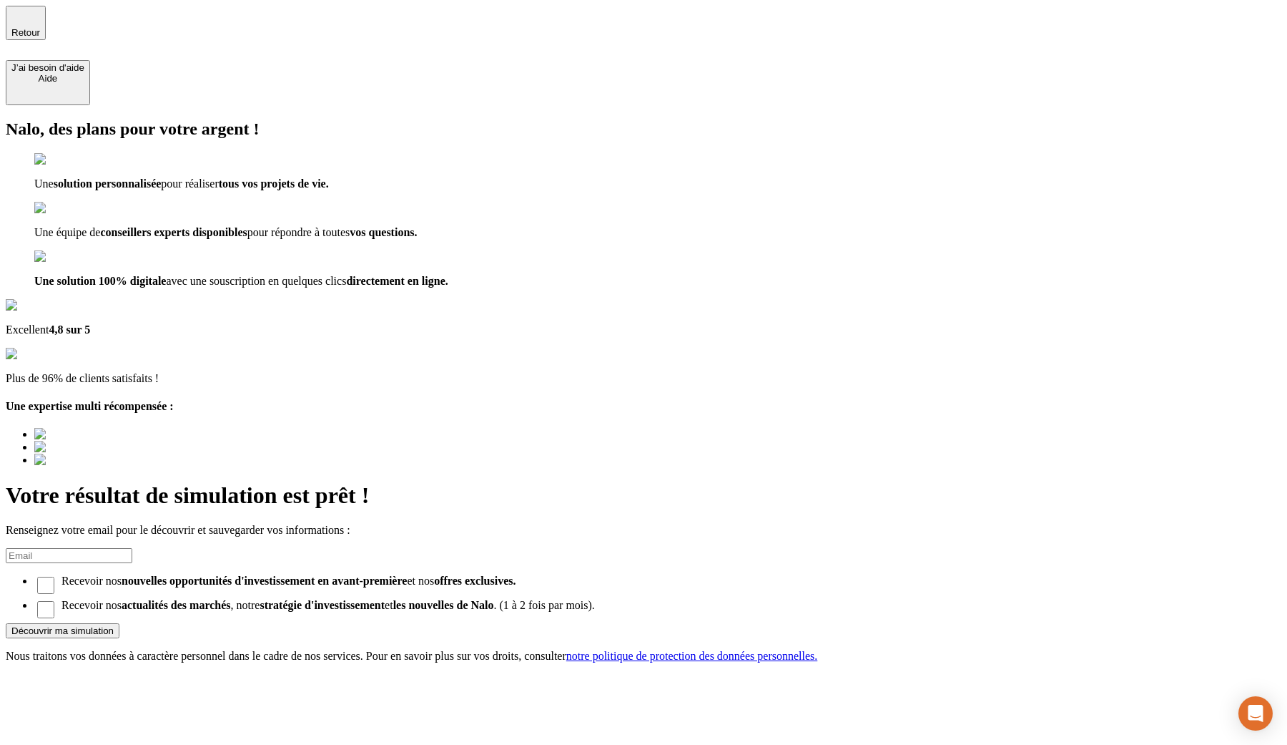
click at [132, 548] on input at bounding box center [69, 555] width 127 height 15
type input "[EMAIL_ADDRESS]"
click at [119, 623] on button "Découvrir ma simulation" at bounding box center [63, 630] width 114 height 15
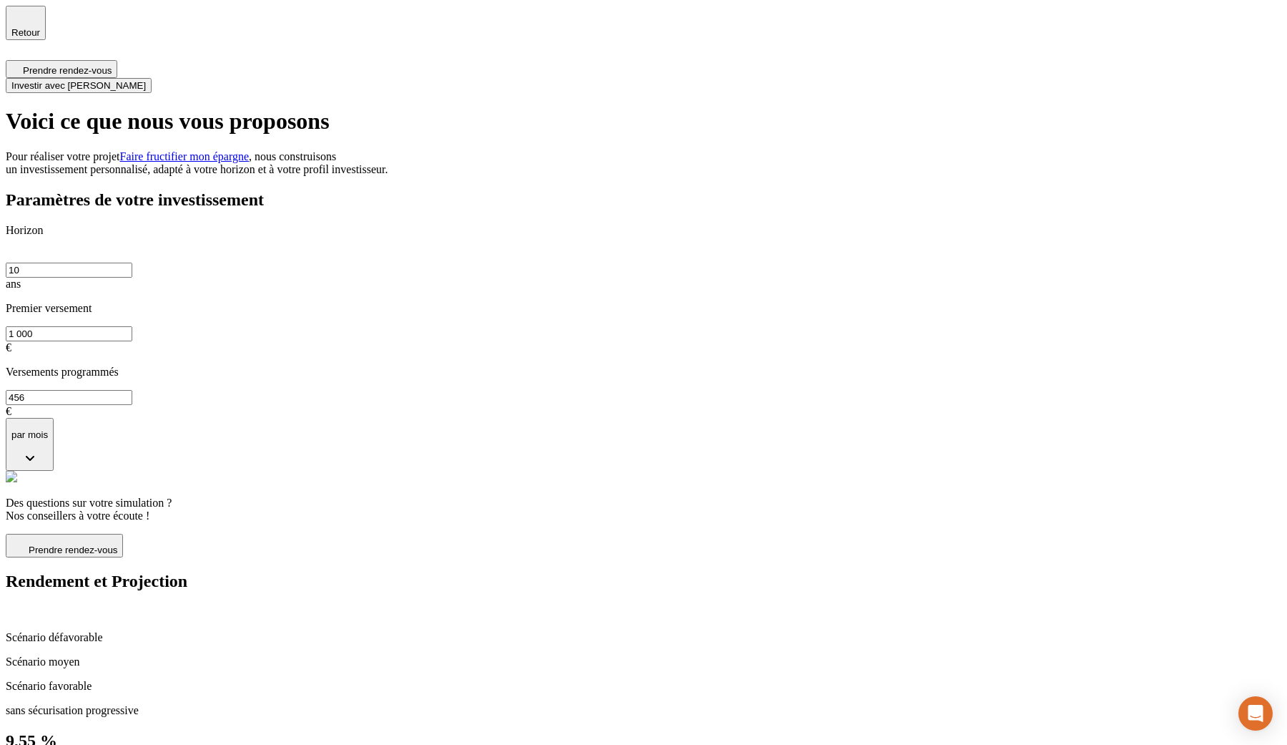
click at [54, 418] on button "par mois" at bounding box center [30, 445] width 48 height 54
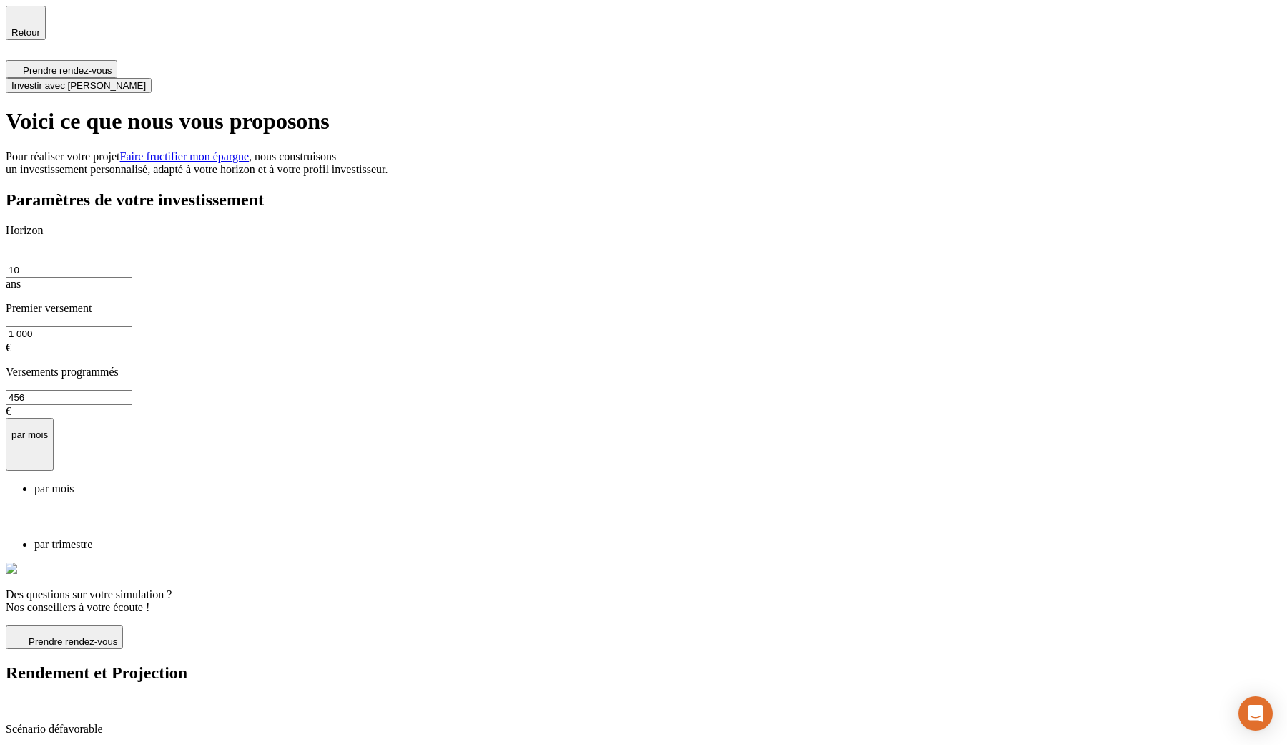
click at [132, 390] on input "456" at bounding box center [69, 397] width 127 height 15
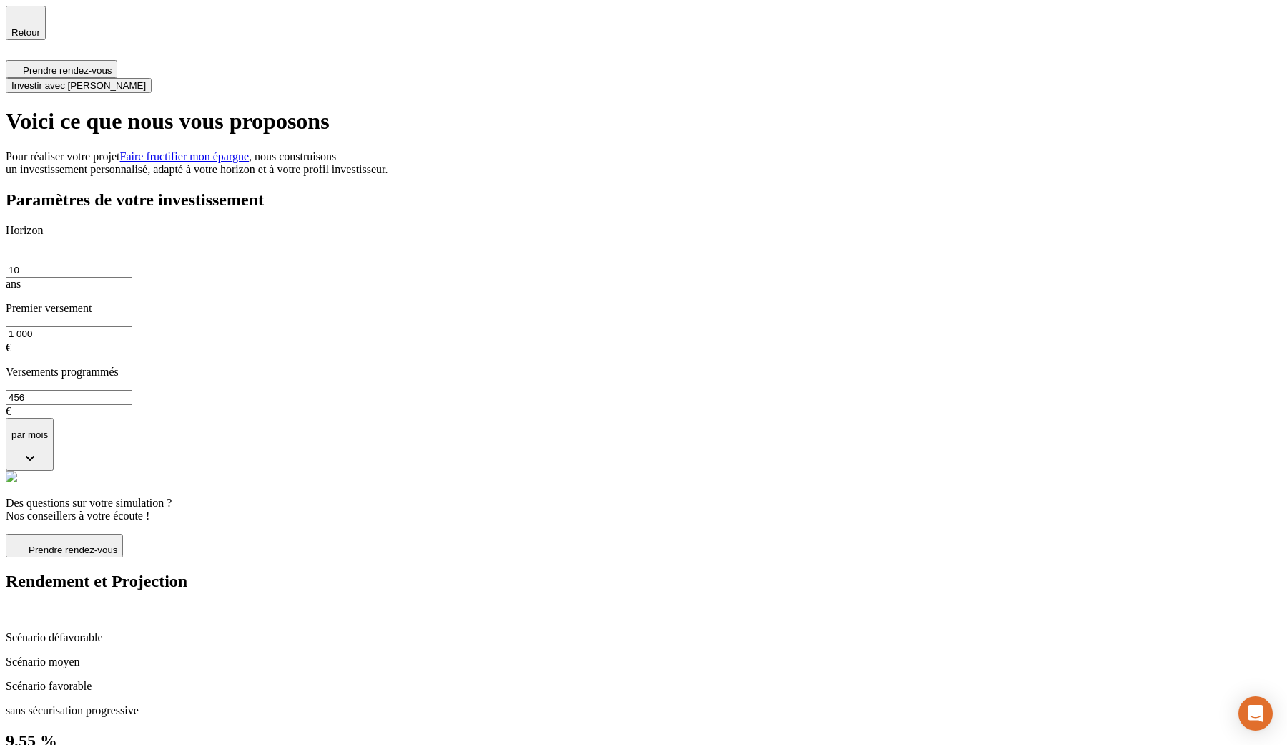
click at [54, 418] on button "par mois" at bounding box center [30, 445] width 48 height 54
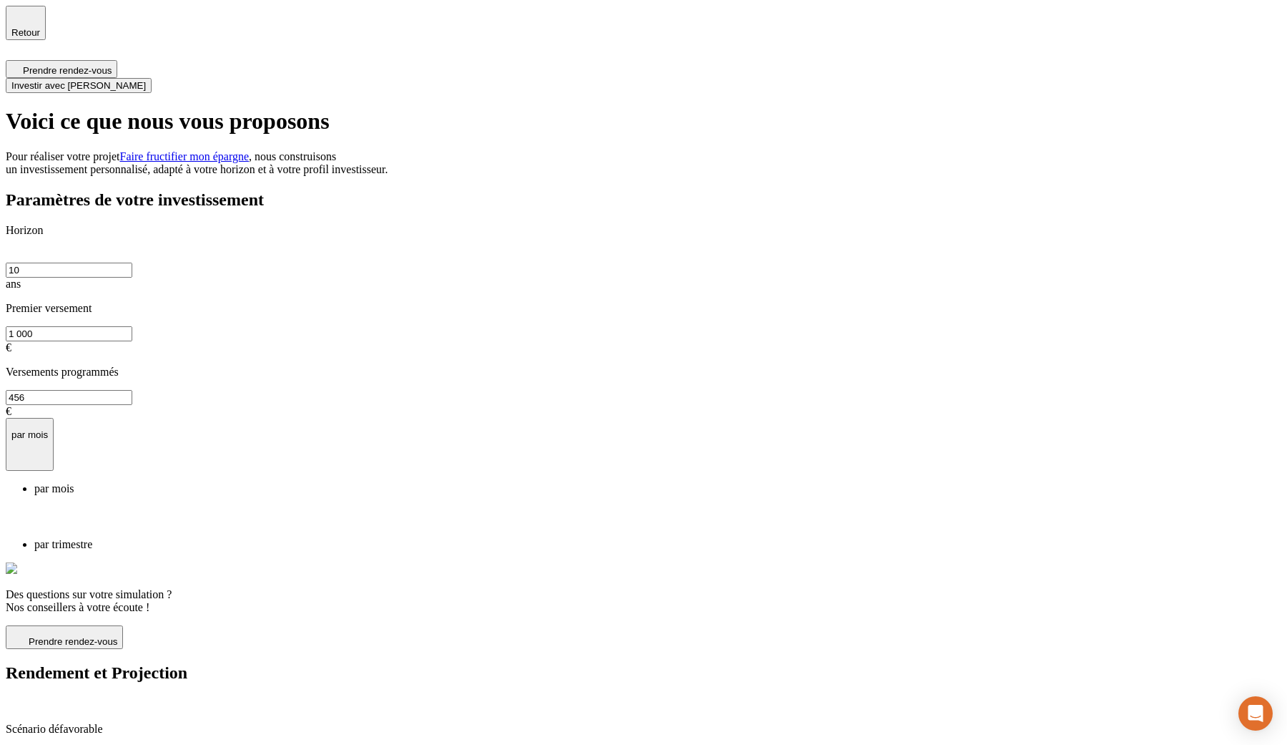
click at [383, 538] on p "par trimestre" at bounding box center [657, 544] width 1247 height 13
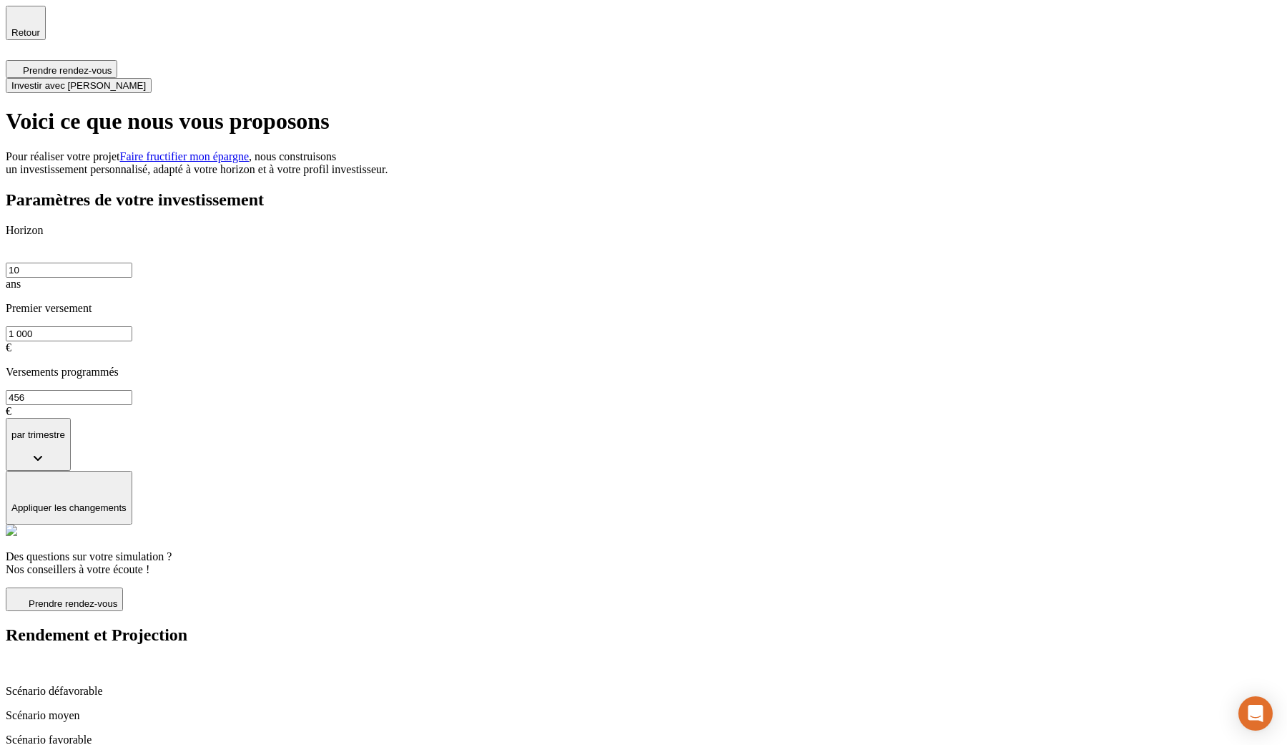
click at [127, 502] on p "Appliquer les changements" at bounding box center [68, 507] width 115 height 11
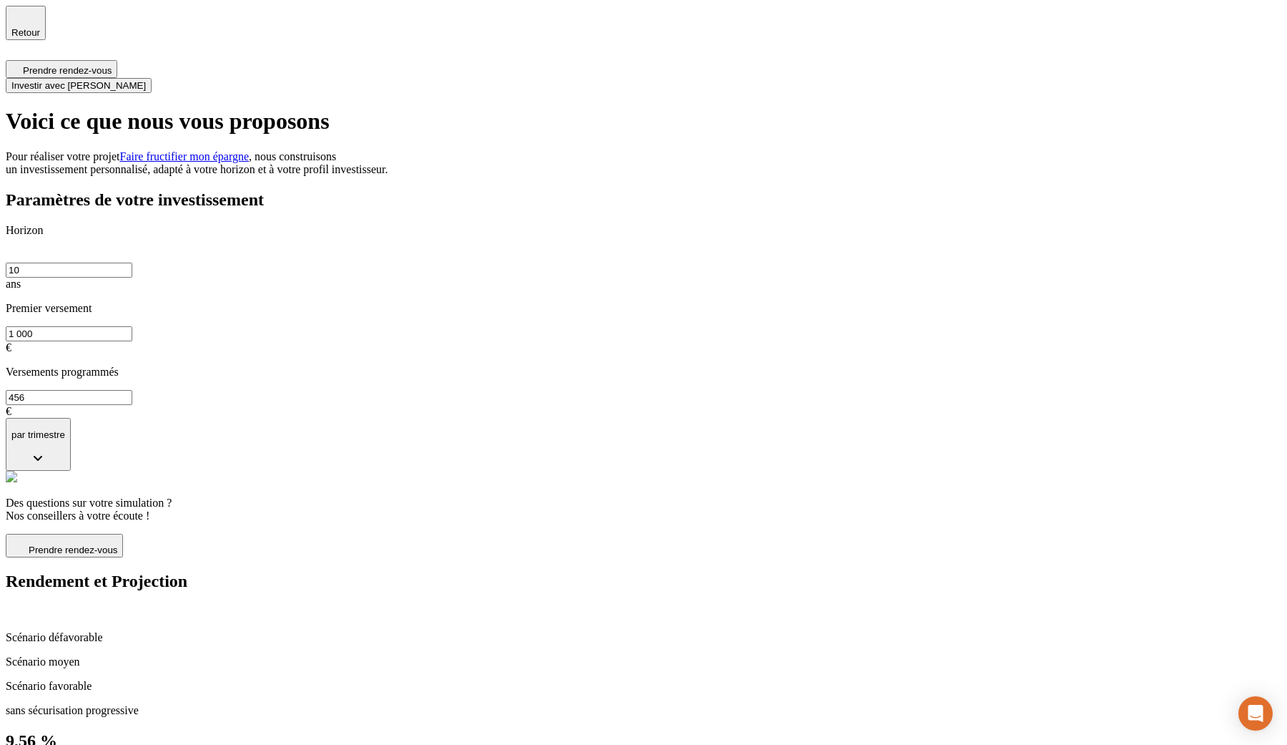
click at [146, 80] on span "Investir avec [PERSON_NAME]" at bounding box center [78, 85] width 134 height 11
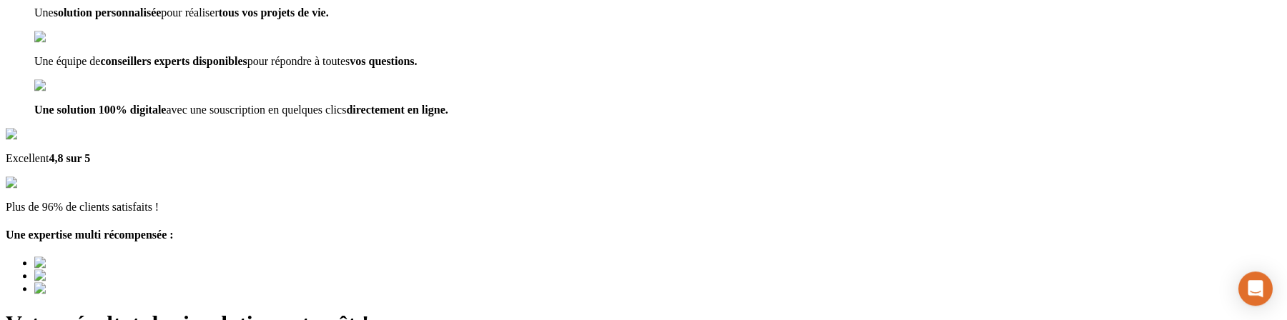
scroll to position [198, 0]
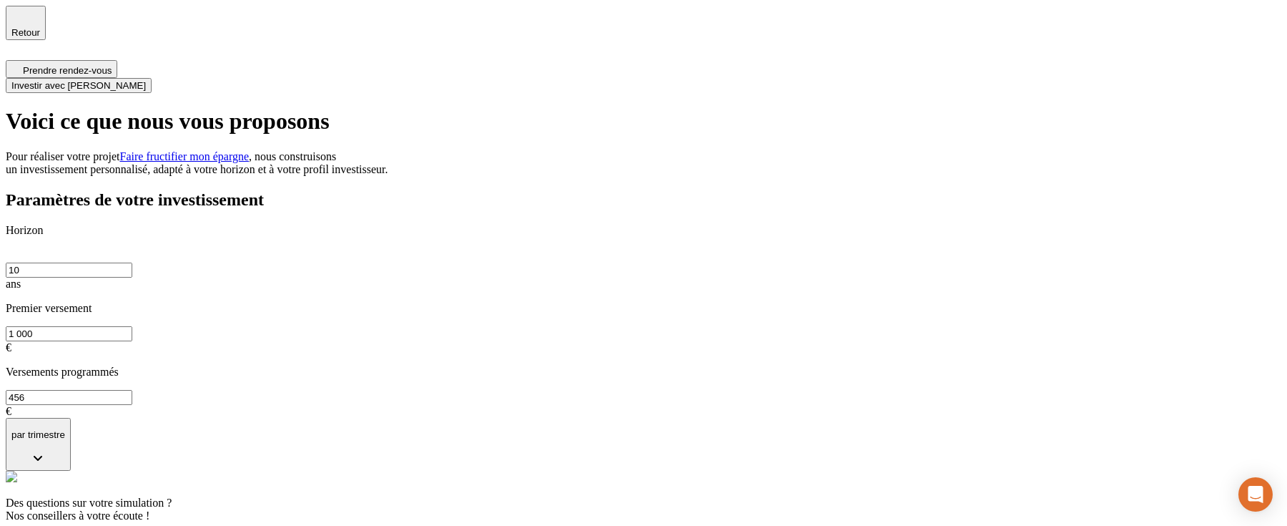
click at [152, 78] on button "Investir avec [PERSON_NAME]" at bounding box center [79, 85] width 146 height 15
